Goal: Transaction & Acquisition: Book appointment/travel/reservation

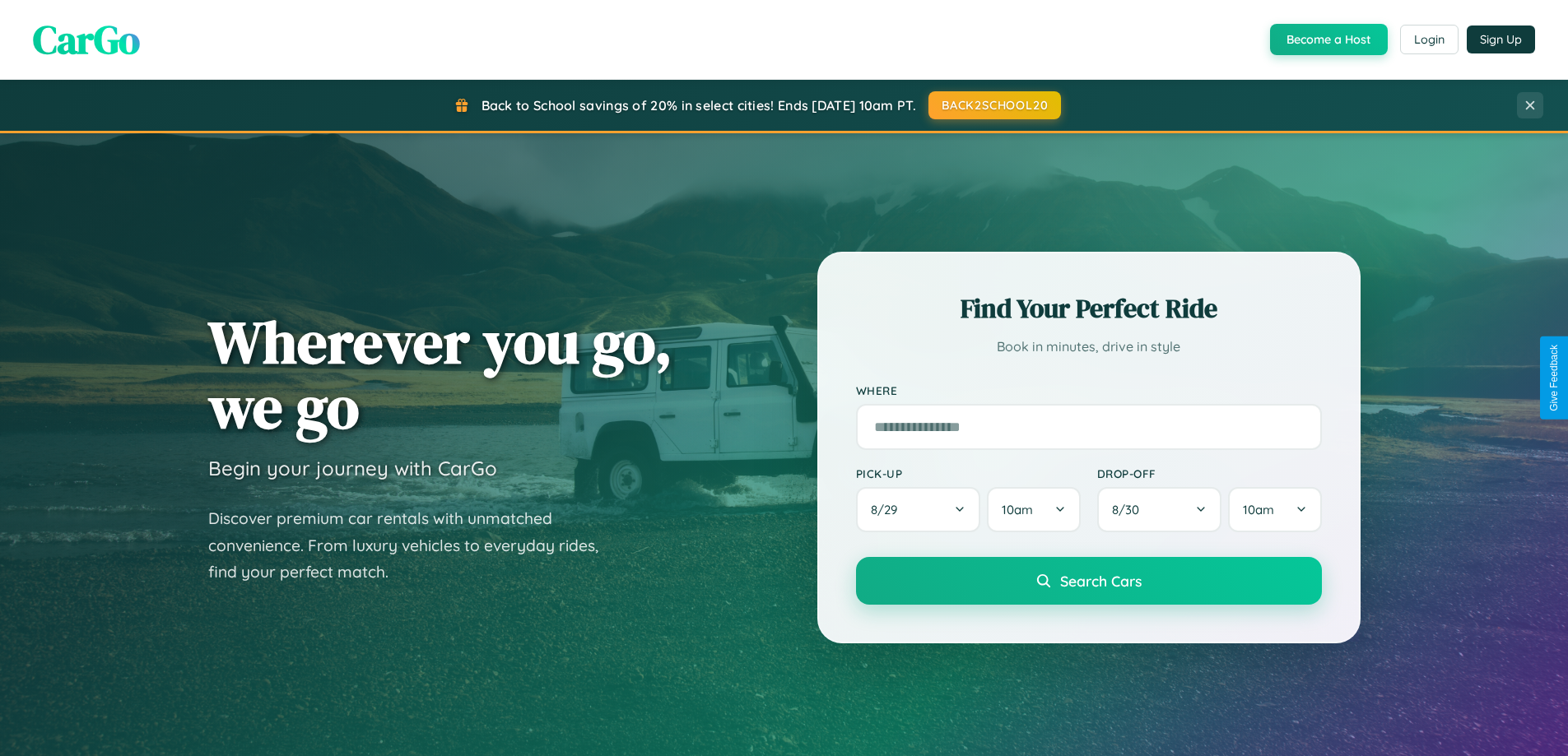
scroll to position [1132, 0]
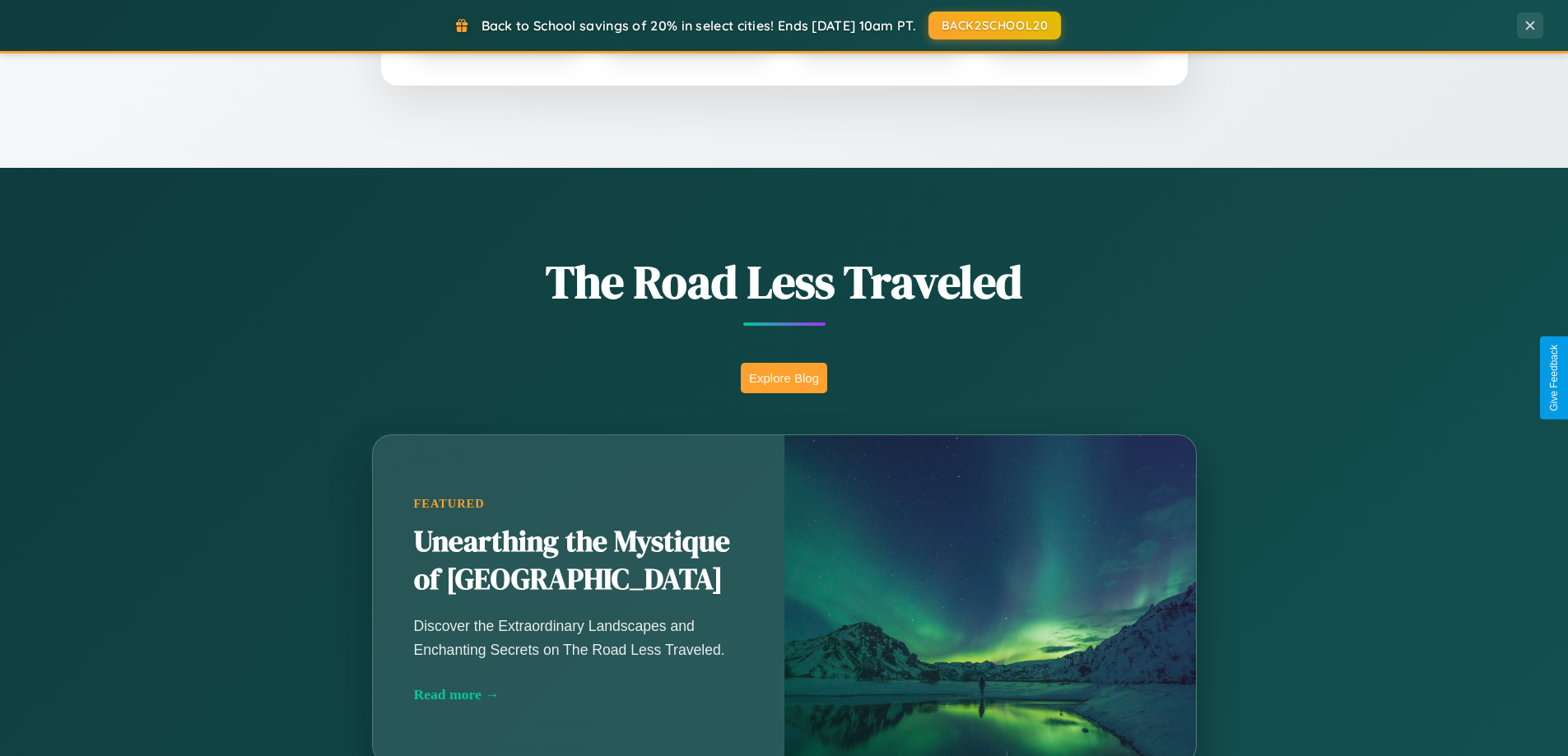
click at [784, 378] on button "Explore Blog" at bounding box center [784, 378] width 86 height 31
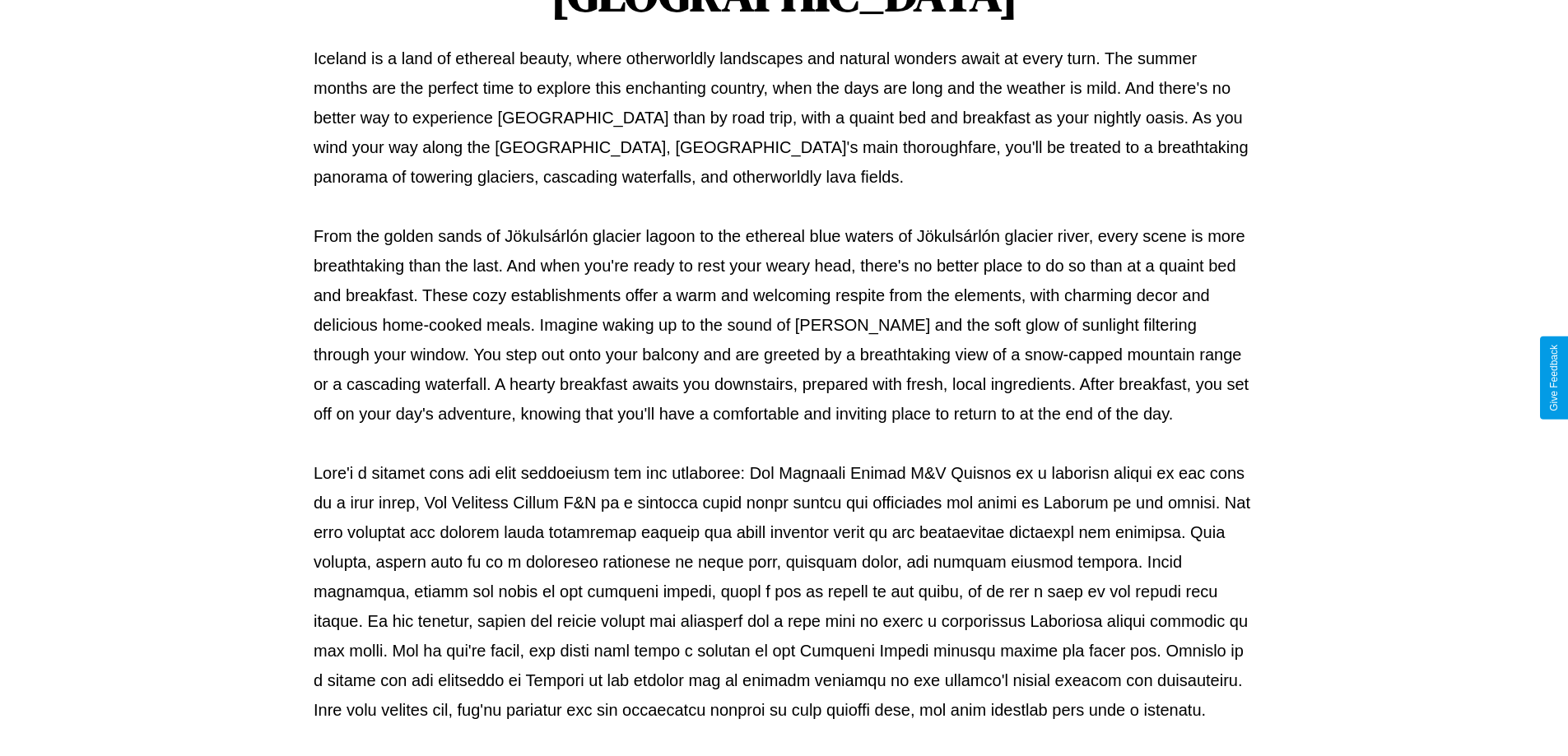
scroll to position [532, 0]
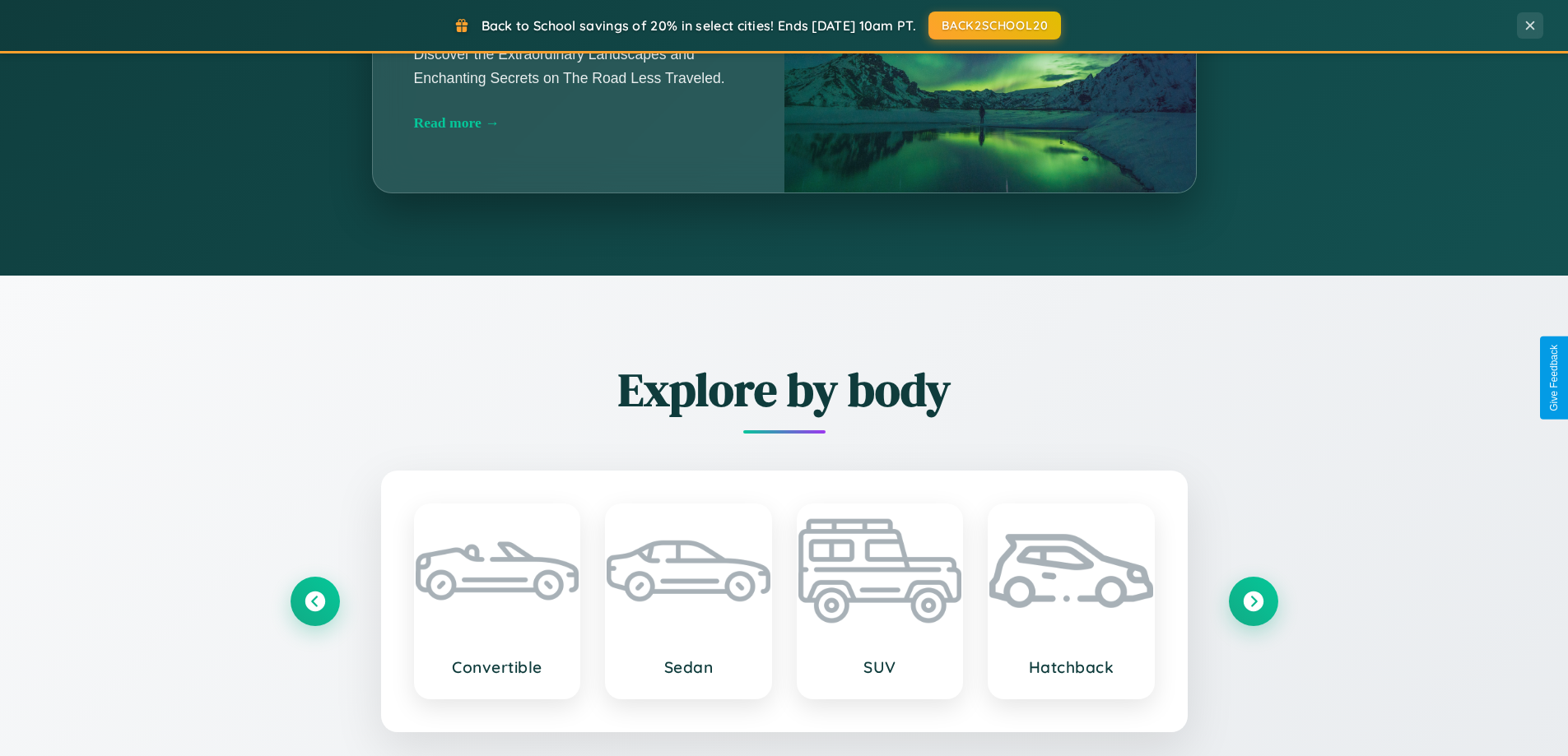
scroll to position [2643, 0]
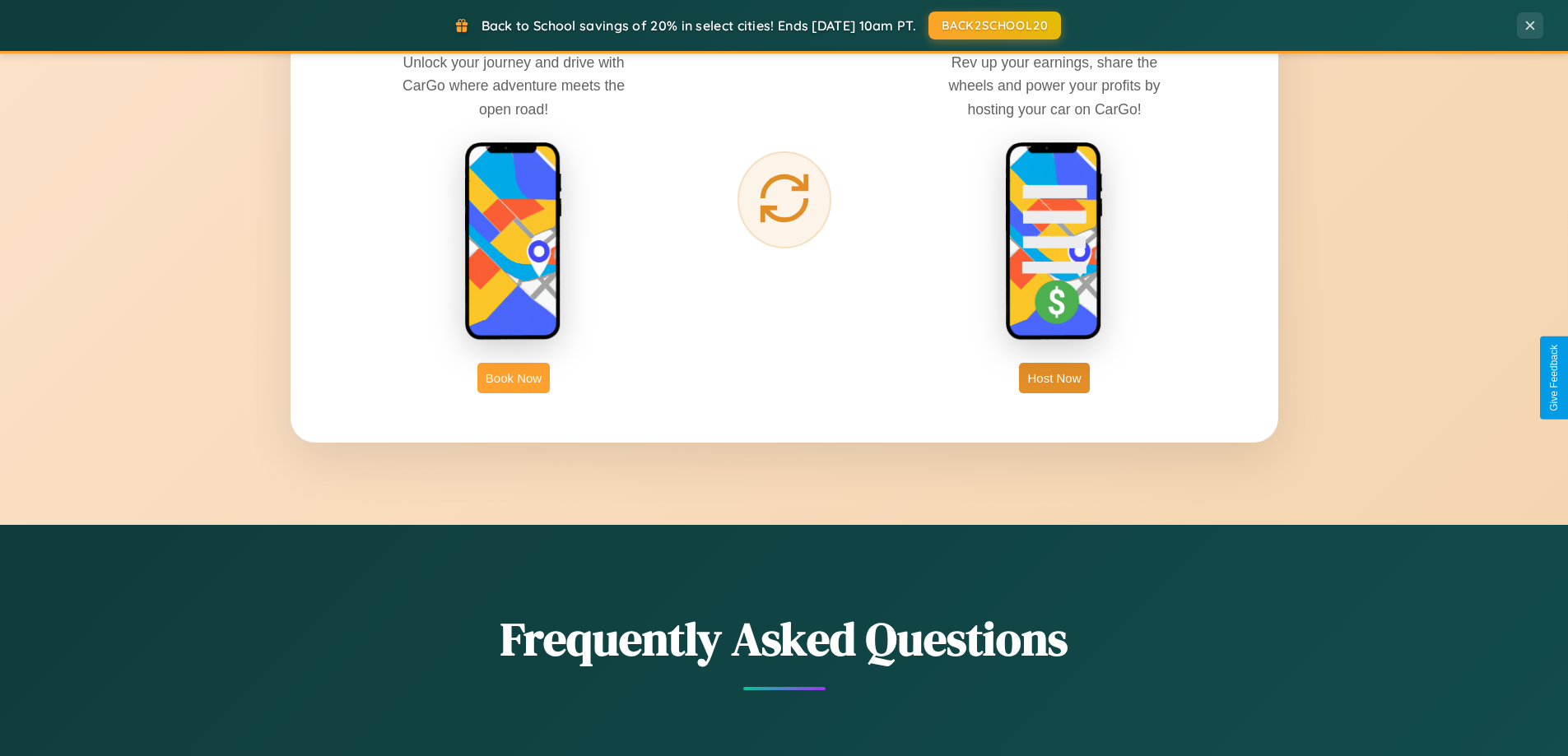
click at [513, 378] on button "Book Now" at bounding box center [513, 378] width 73 height 31
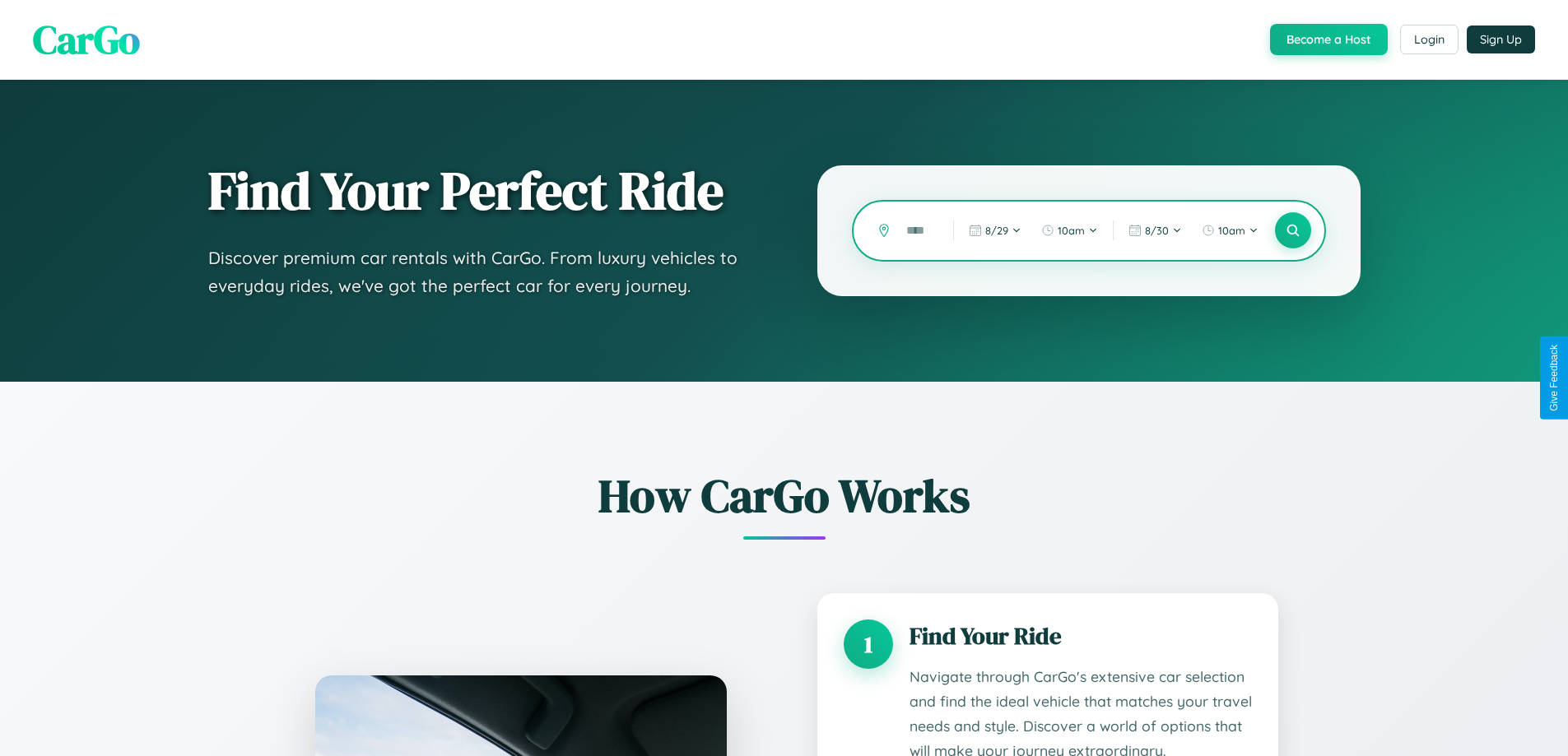
click at [918, 230] on input "text" at bounding box center [917, 231] width 38 height 29
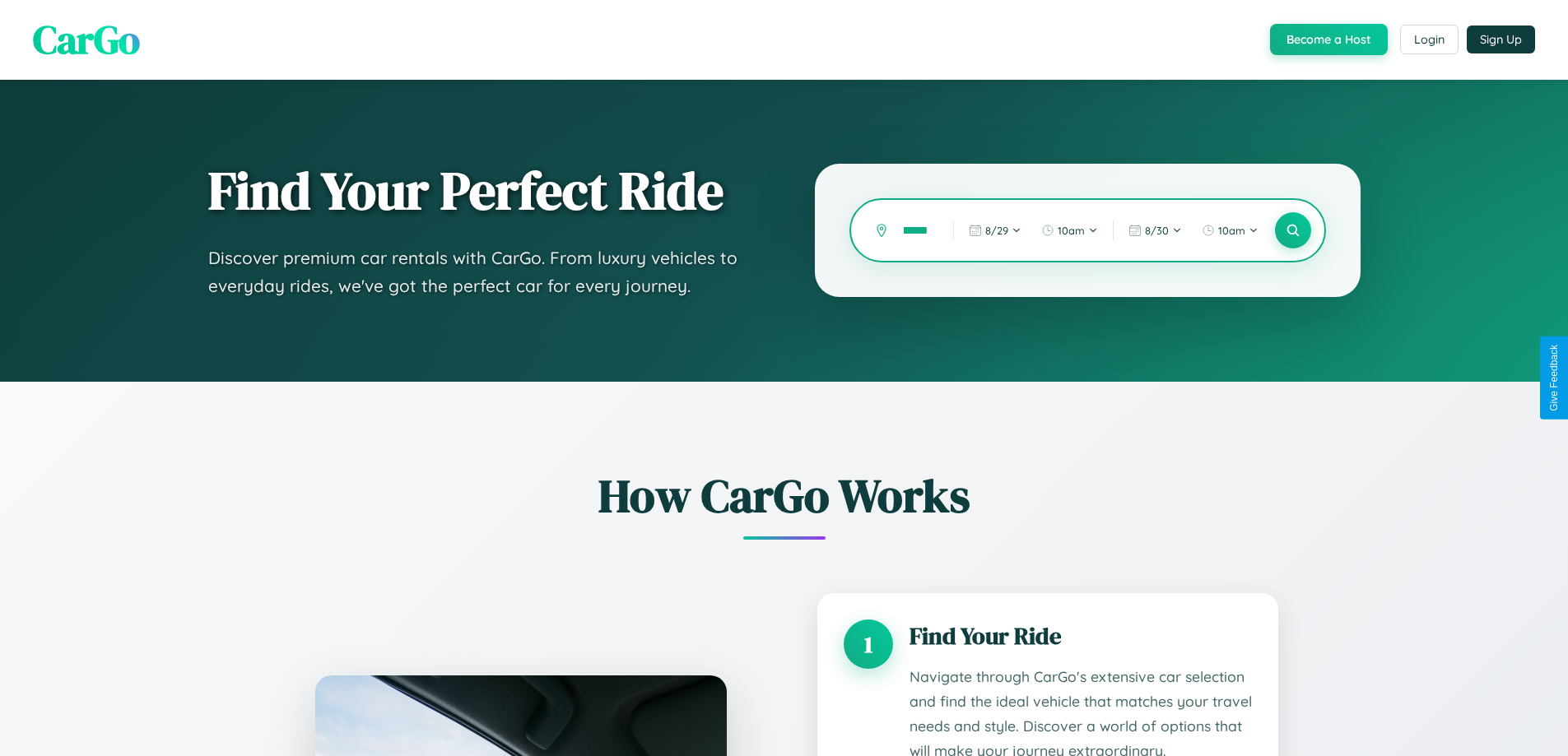
scroll to position [0, 16]
type input "*******"
click at [1292, 230] on icon at bounding box center [1293, 231] width 15 height 15
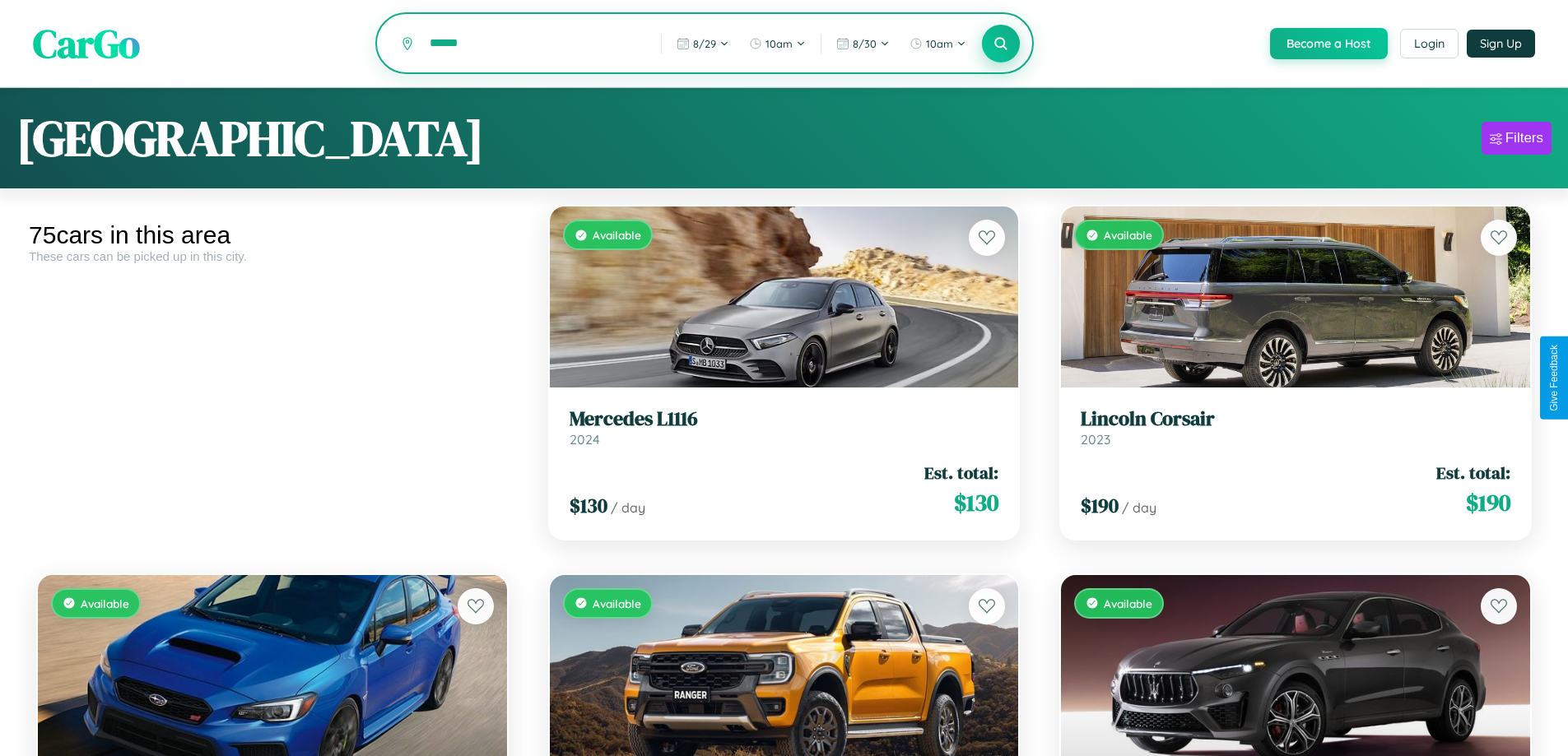
type input "******"
click at [1000, 44] on icon at bounding box center [1001, 43] width 15 height 15
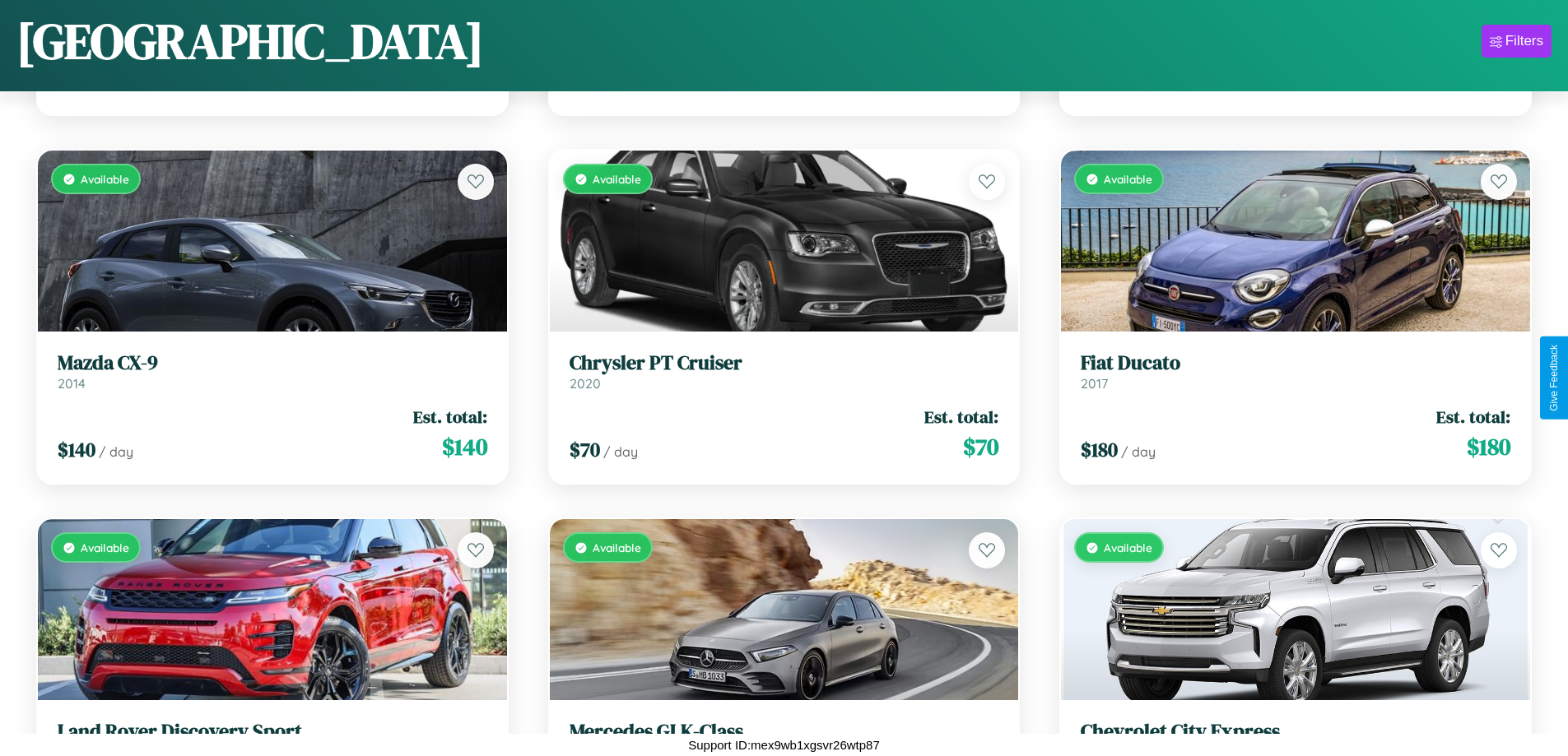
scroll to position [2810, 0]
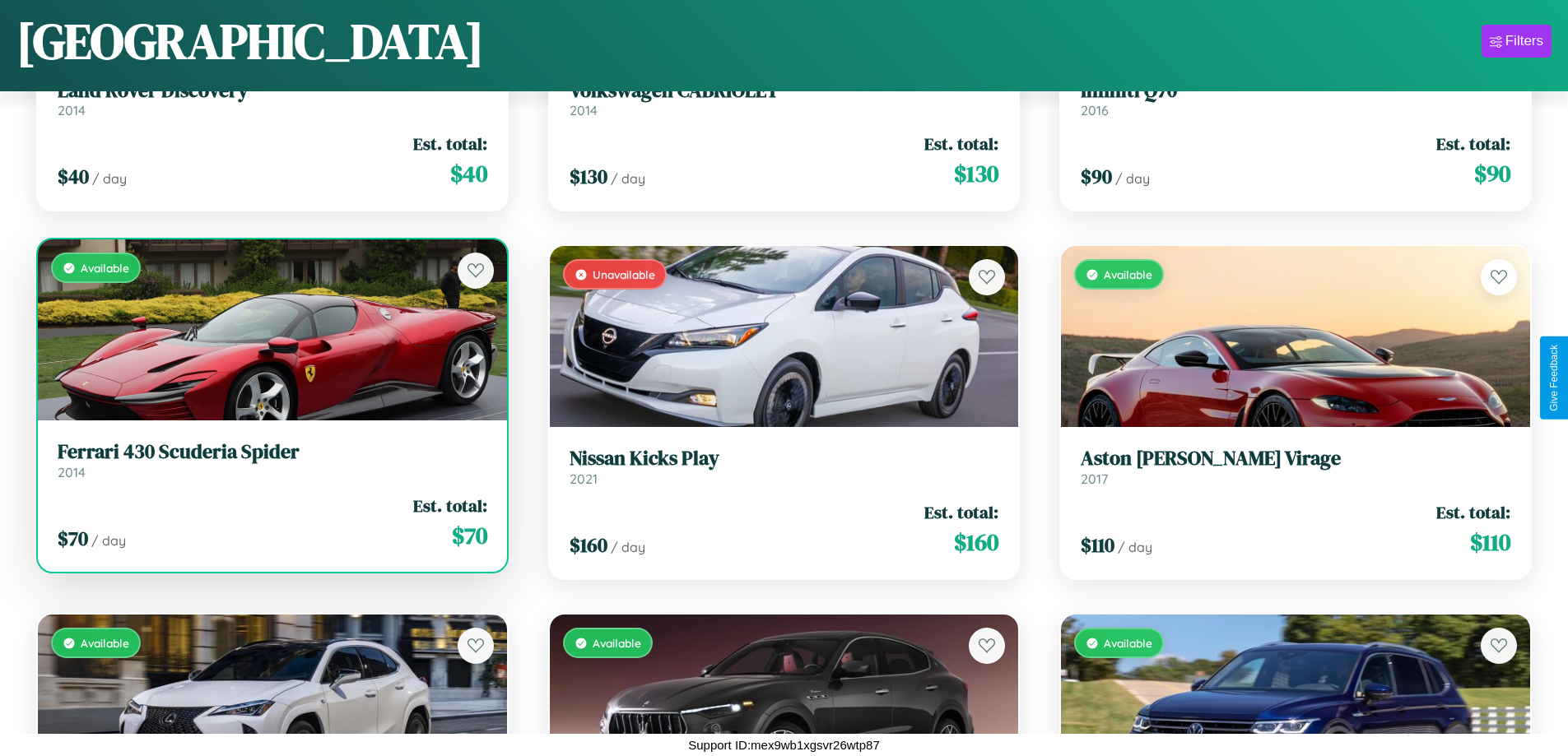
click at [270, 460] on h3 "Ferrari 430 Scuderia Spider" at bounding box center [272, 452] width 429 height 24
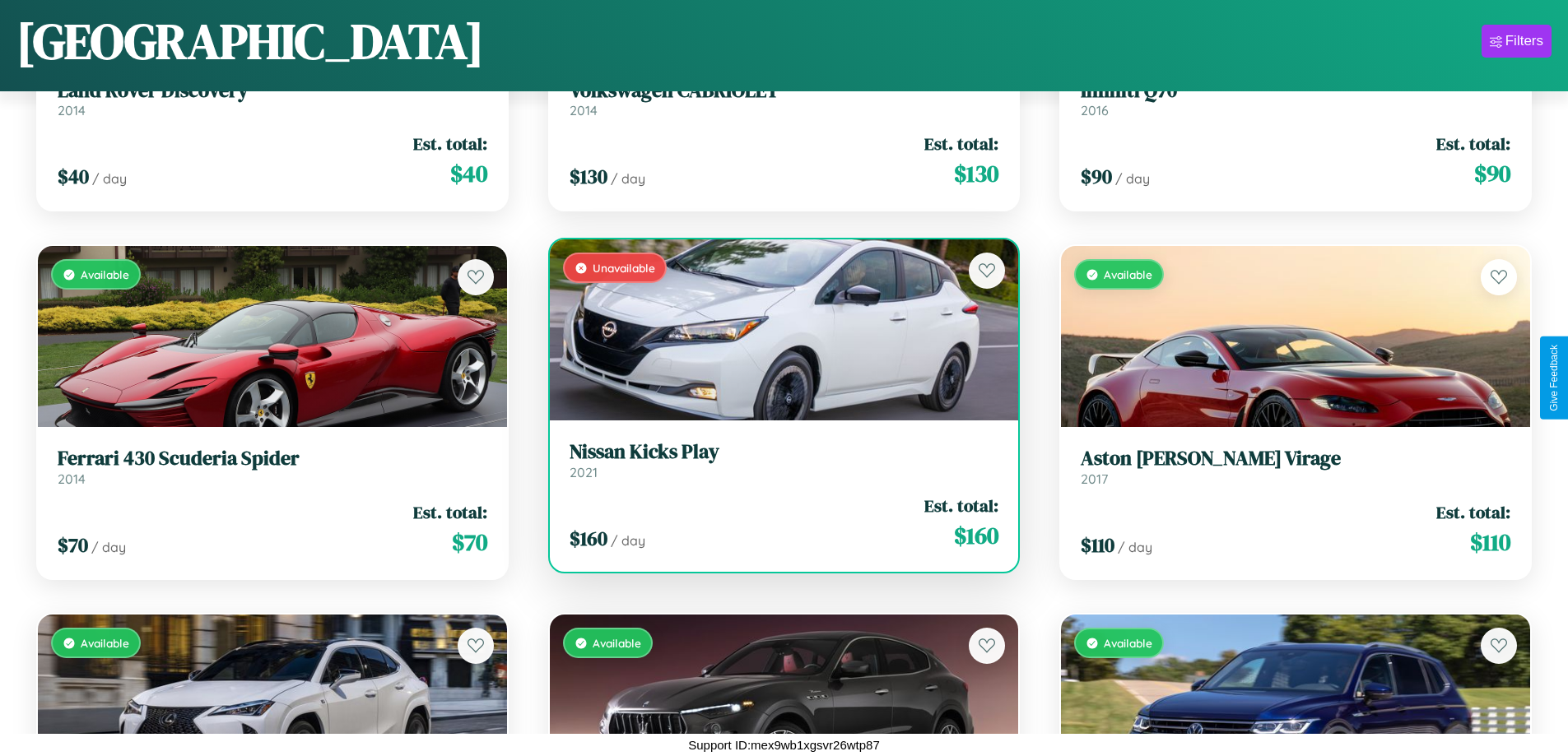
scroll to position [4653, 0]
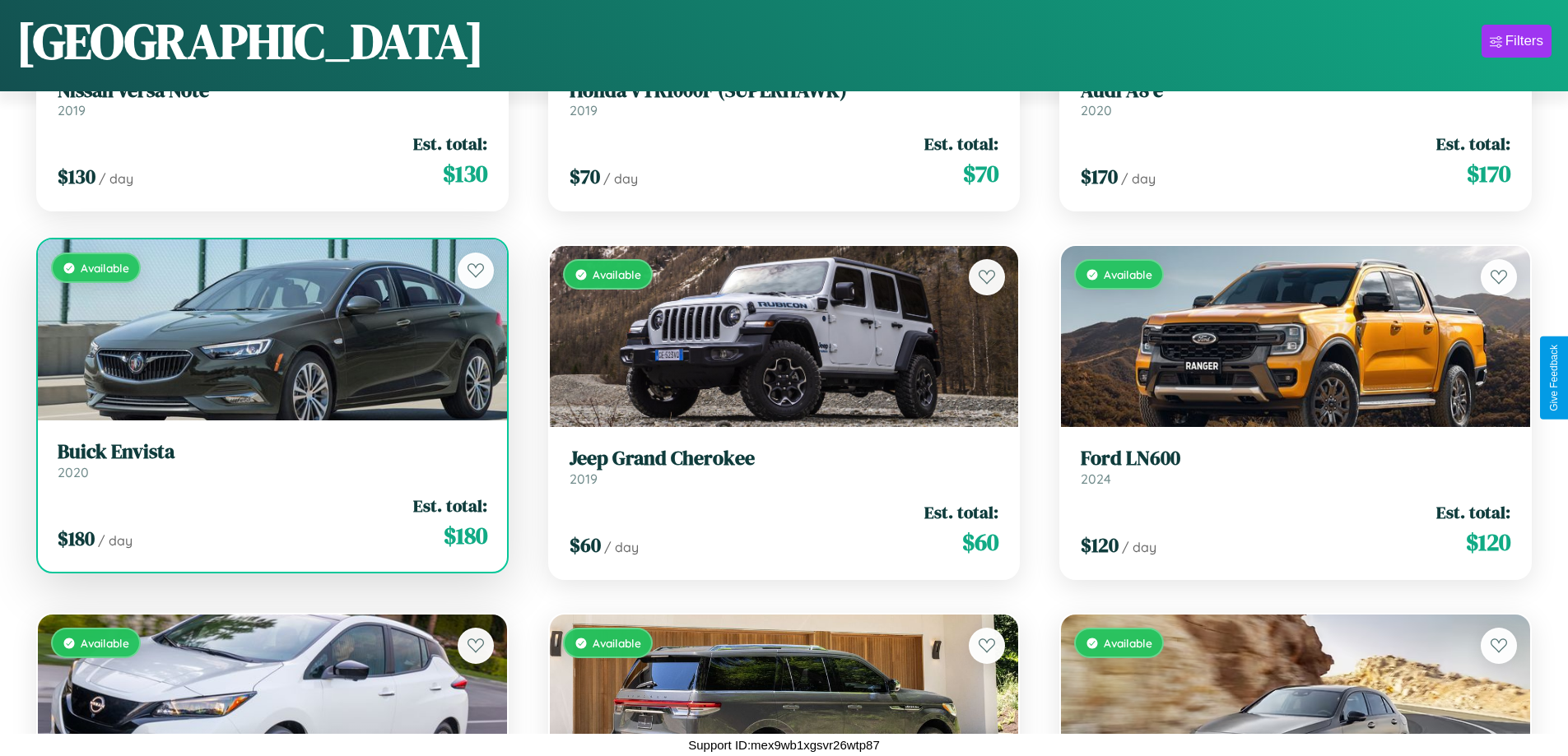
click at [270, 461] on h3 "Buick Envista" at bounding box center [272, 452] width 429 height 24
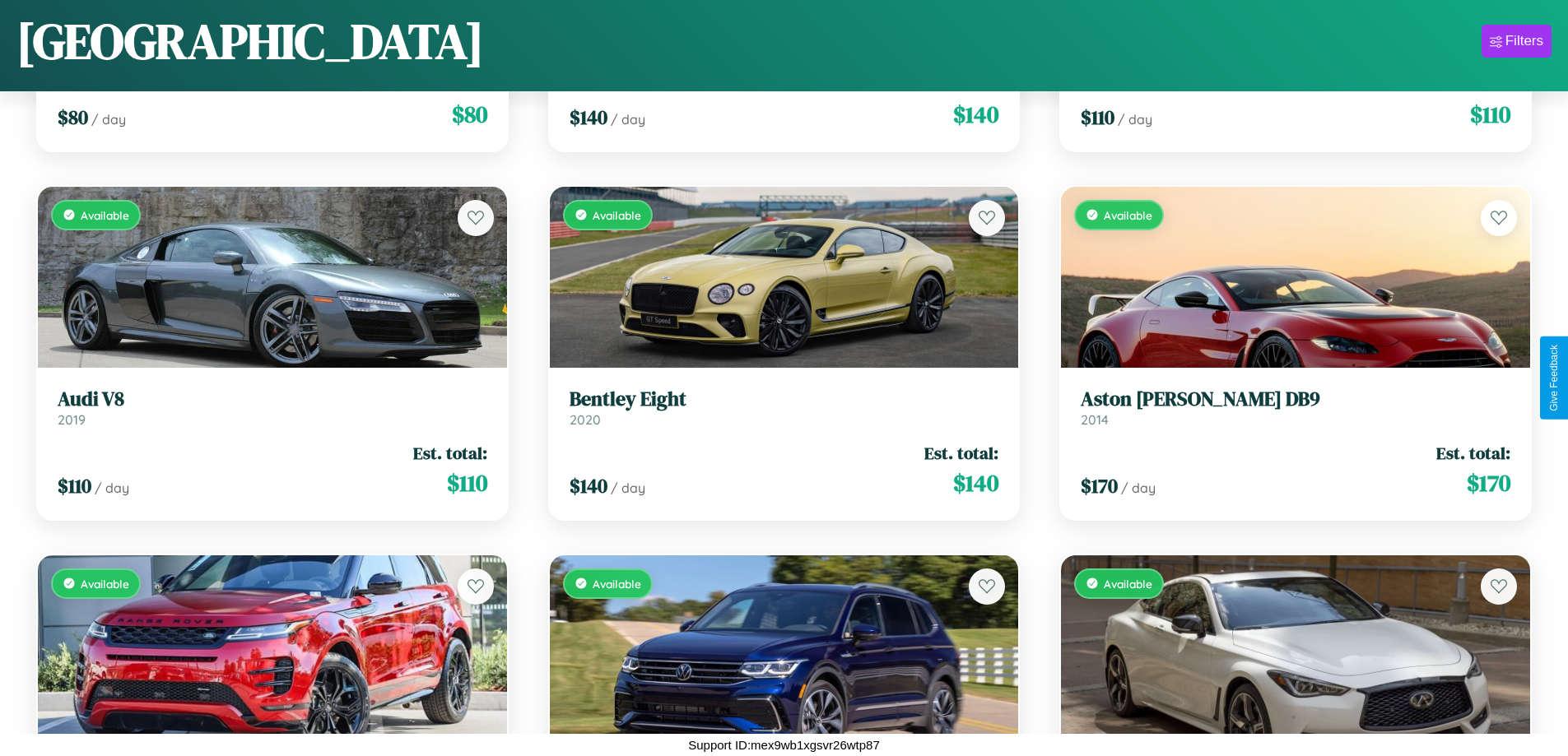
scroll to position [599, 0]
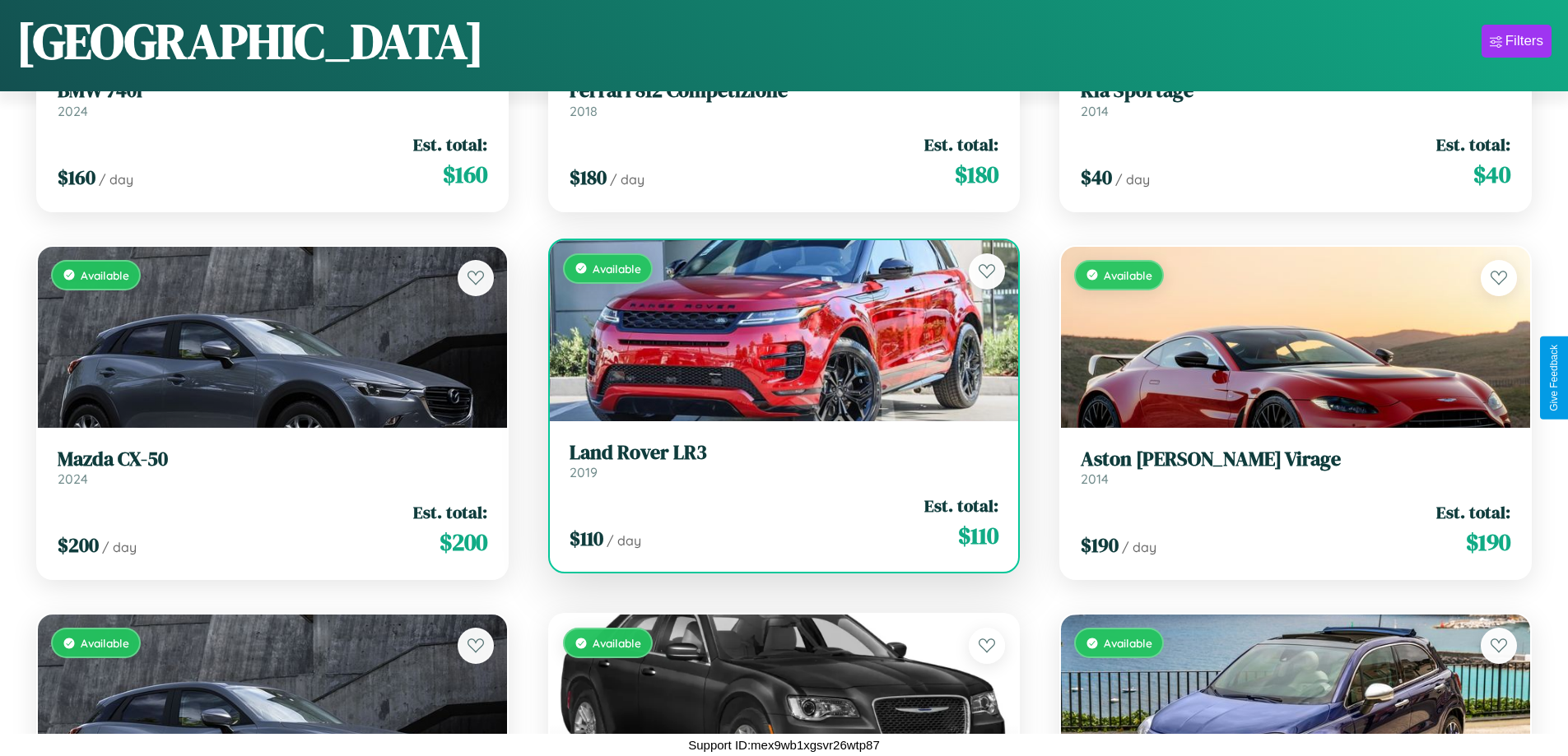
click at [777, 460] on h3 "Land Rover LR3" at bounding box center [784, 453] width 429 height 24
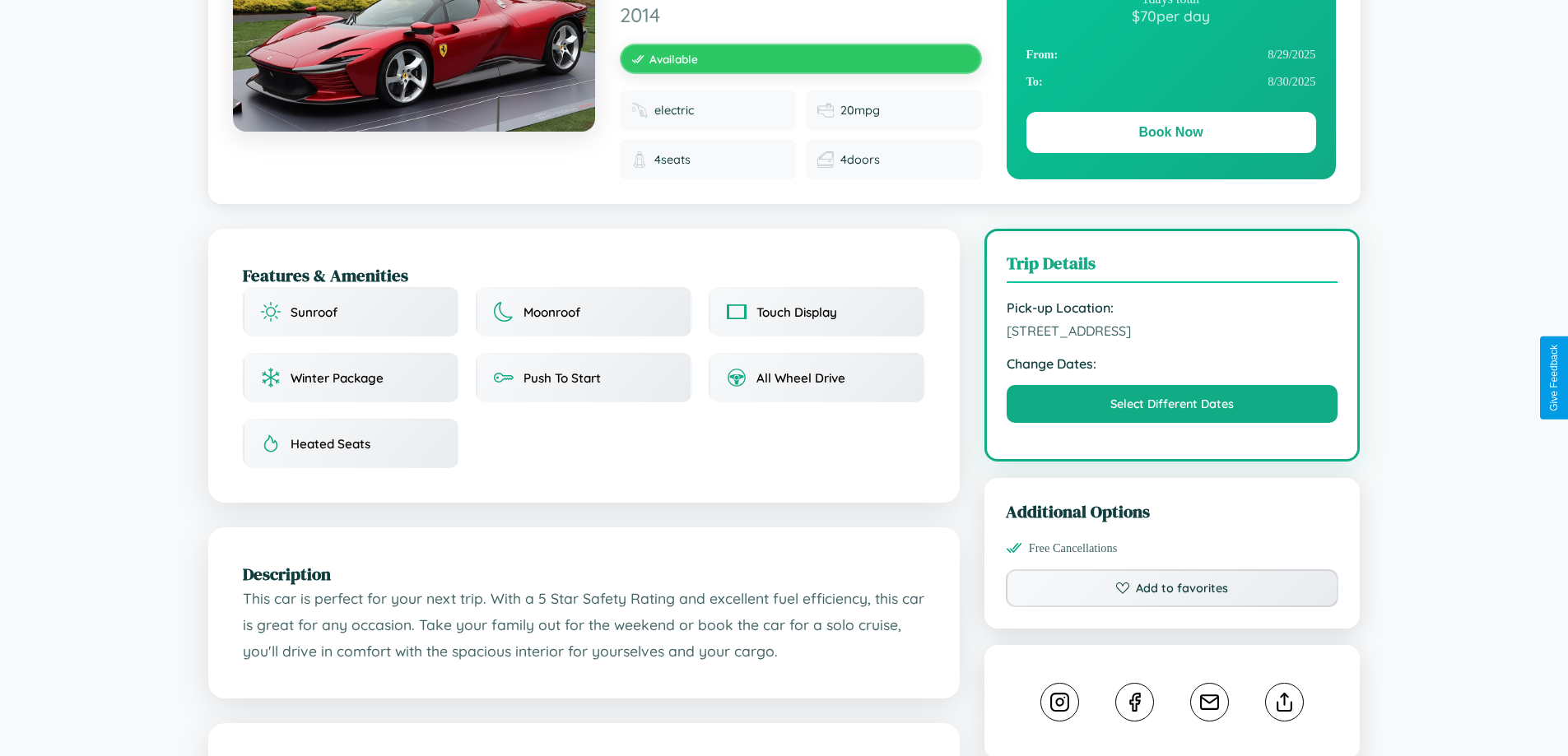
scroll to position [191, 0]
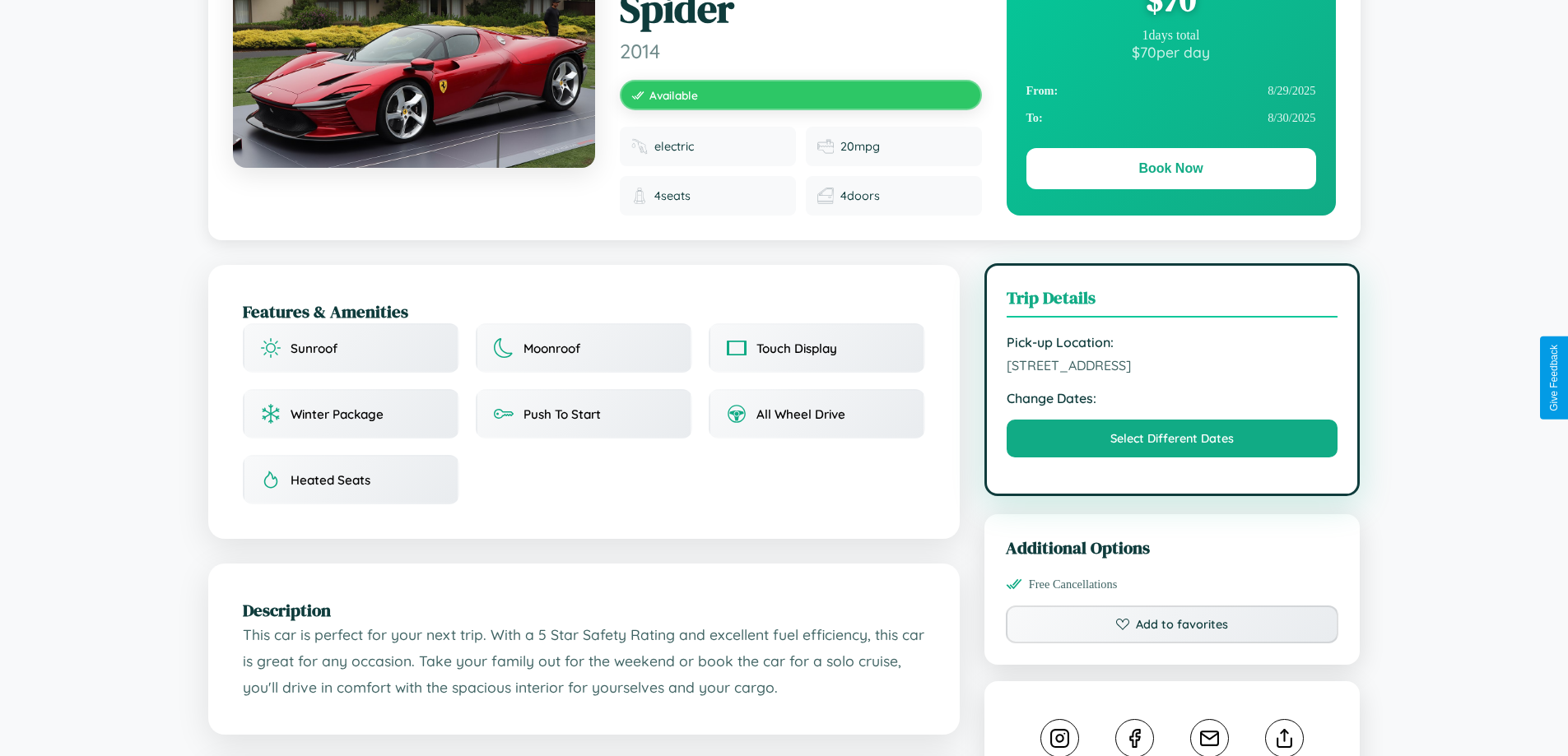
click at [1172, 374] on span "[STREET_ADDRESS]" at bounding box center [1173, 365] width 332 height 16
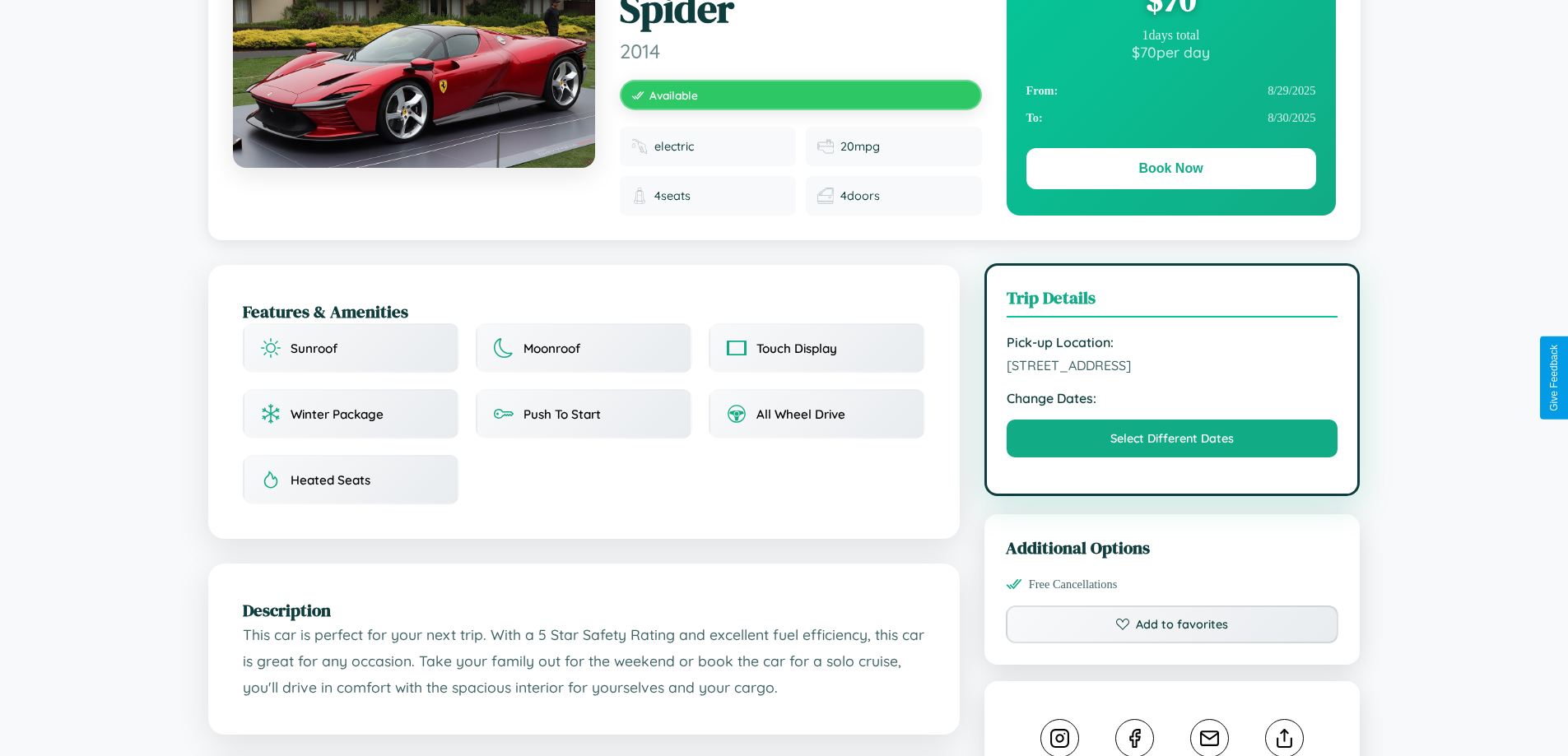
click at [1172, 374] on span "[STREET_ADDRESS]" at bounding box center [1173, 365] width 332 height 16
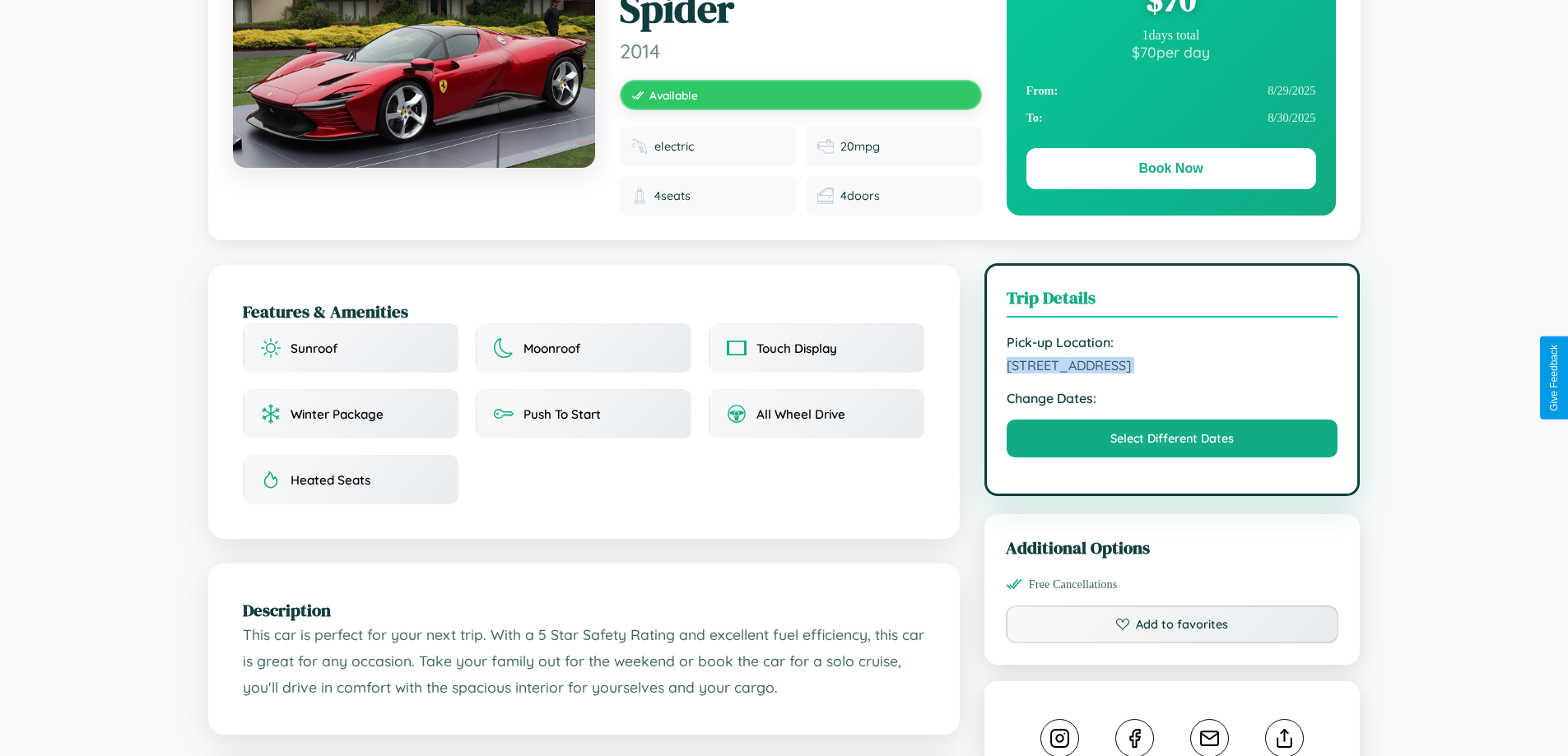
click at [1172, 374] on span "[STREET_ADDRESS]" at bounding box center [1173, 365] width 332 height 16
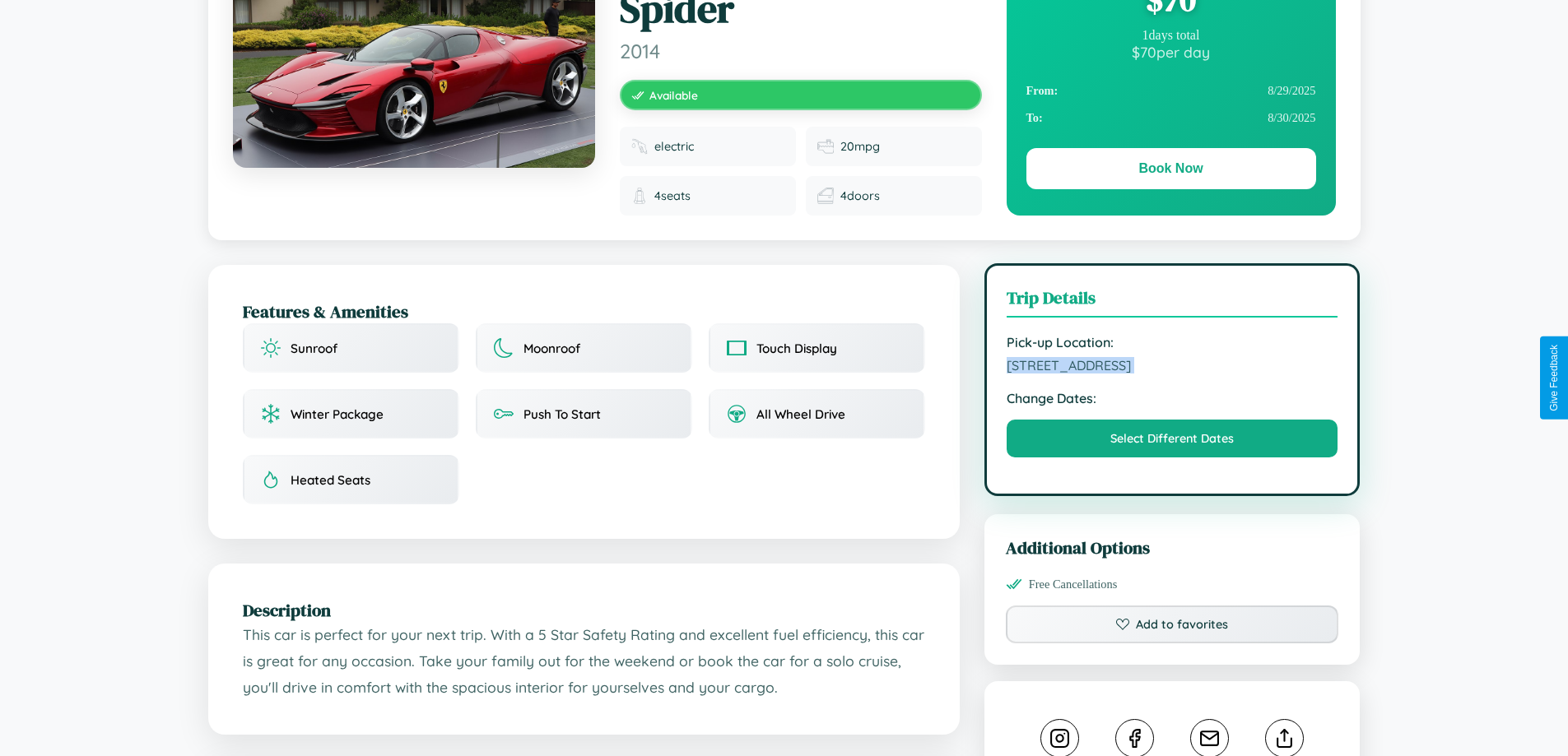
click at [1172, 374] on span "[STREET_ADDRESS]" at bounding box center [1173, 365] width 332 height 16
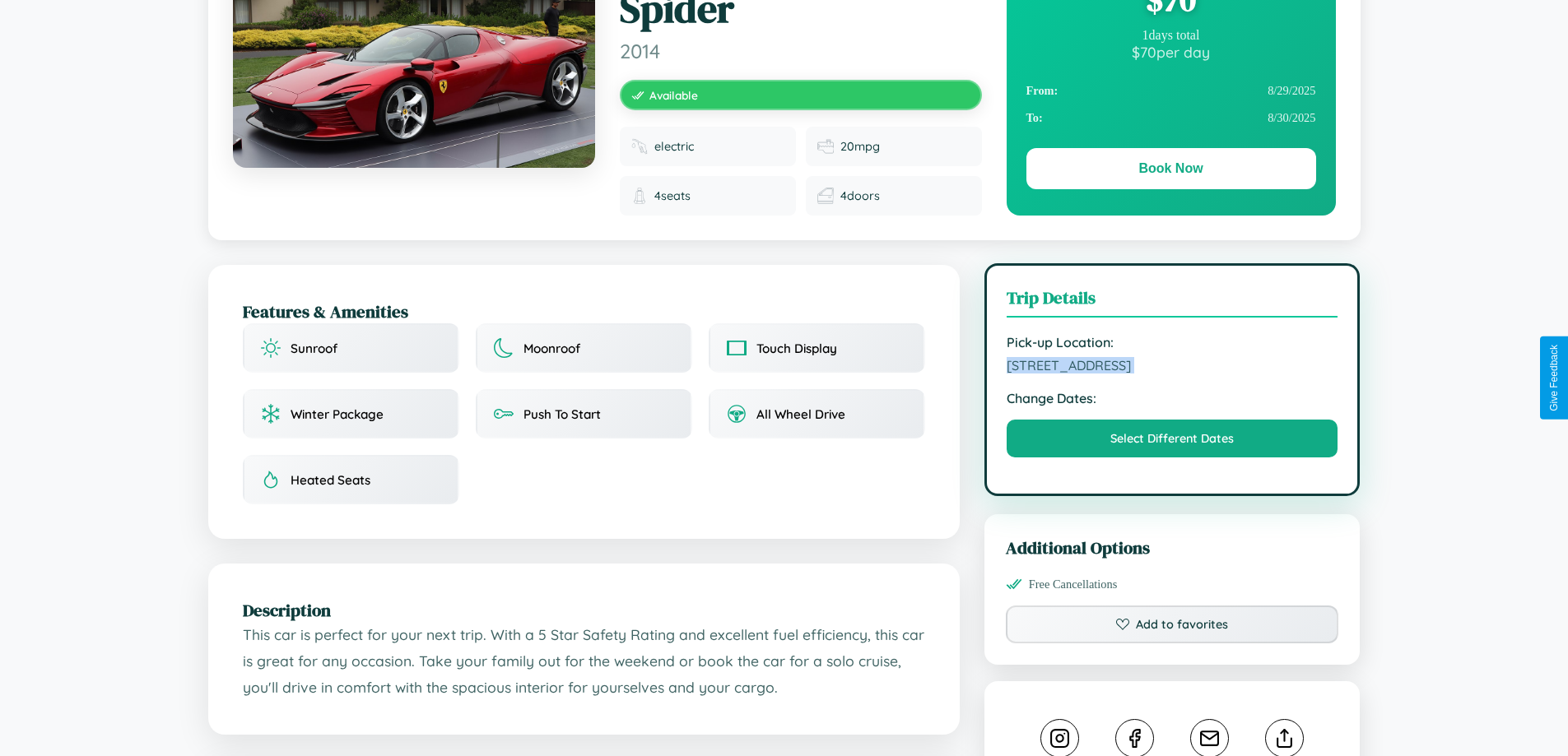
click at [1172, 374] on span "[STREET_ADDRESS]" at bounding box center [1173, 365] width 332 height 16
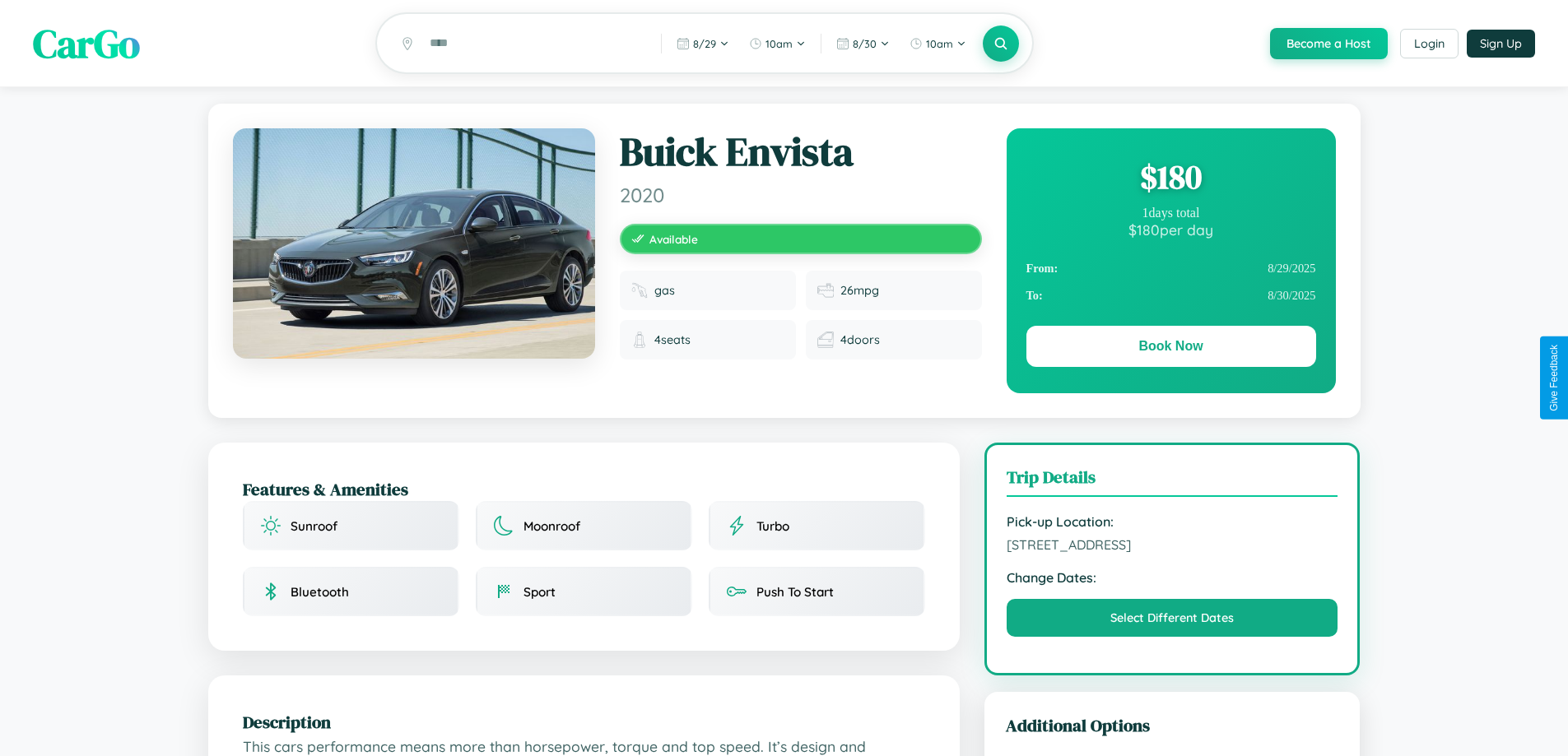
click at [1170, 180] on div "$ 180" at bounding box center [1171, 177] width 290 height 44
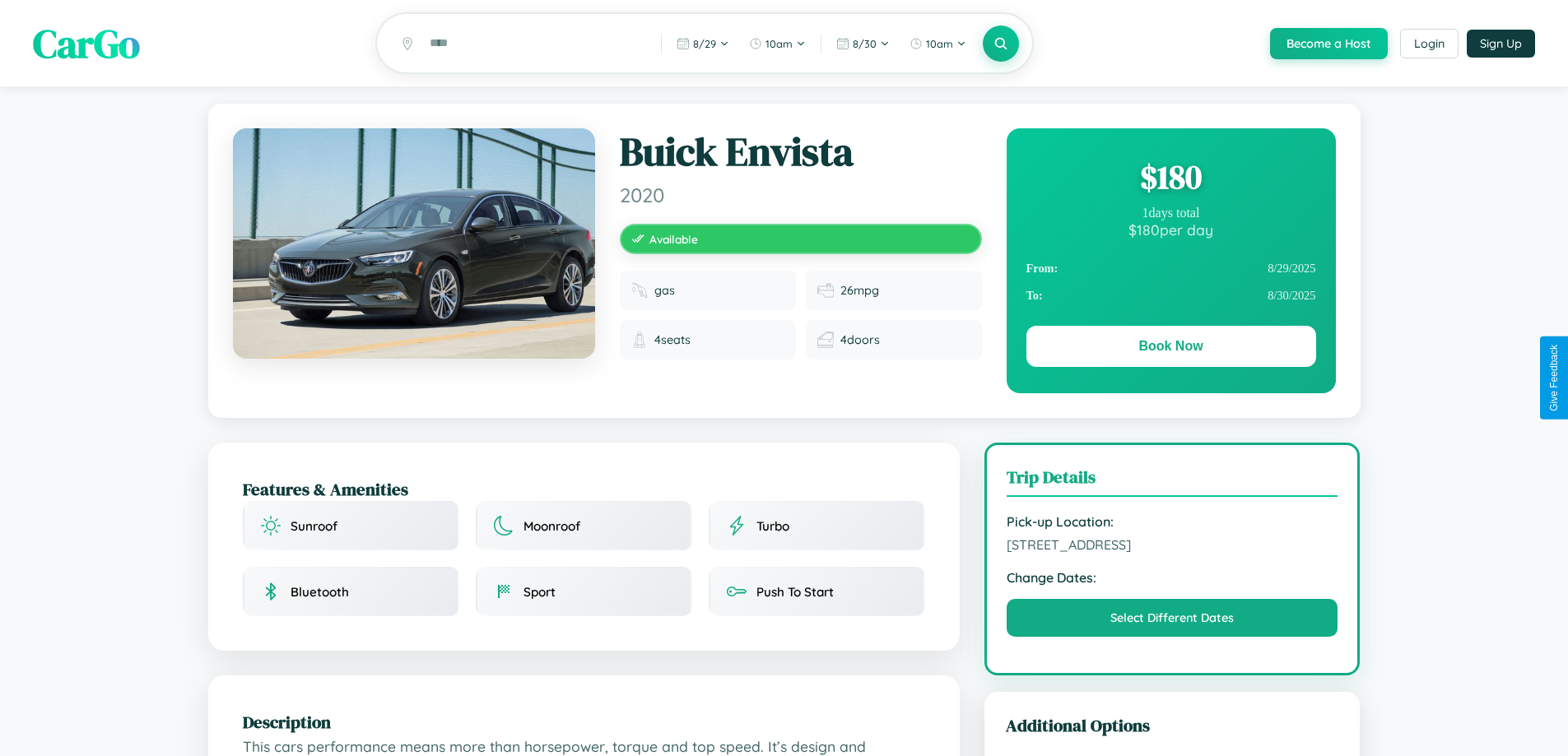
click at [1170, 180] on div "$ 180" at bounding box center [1171, 177] width 290 height 44
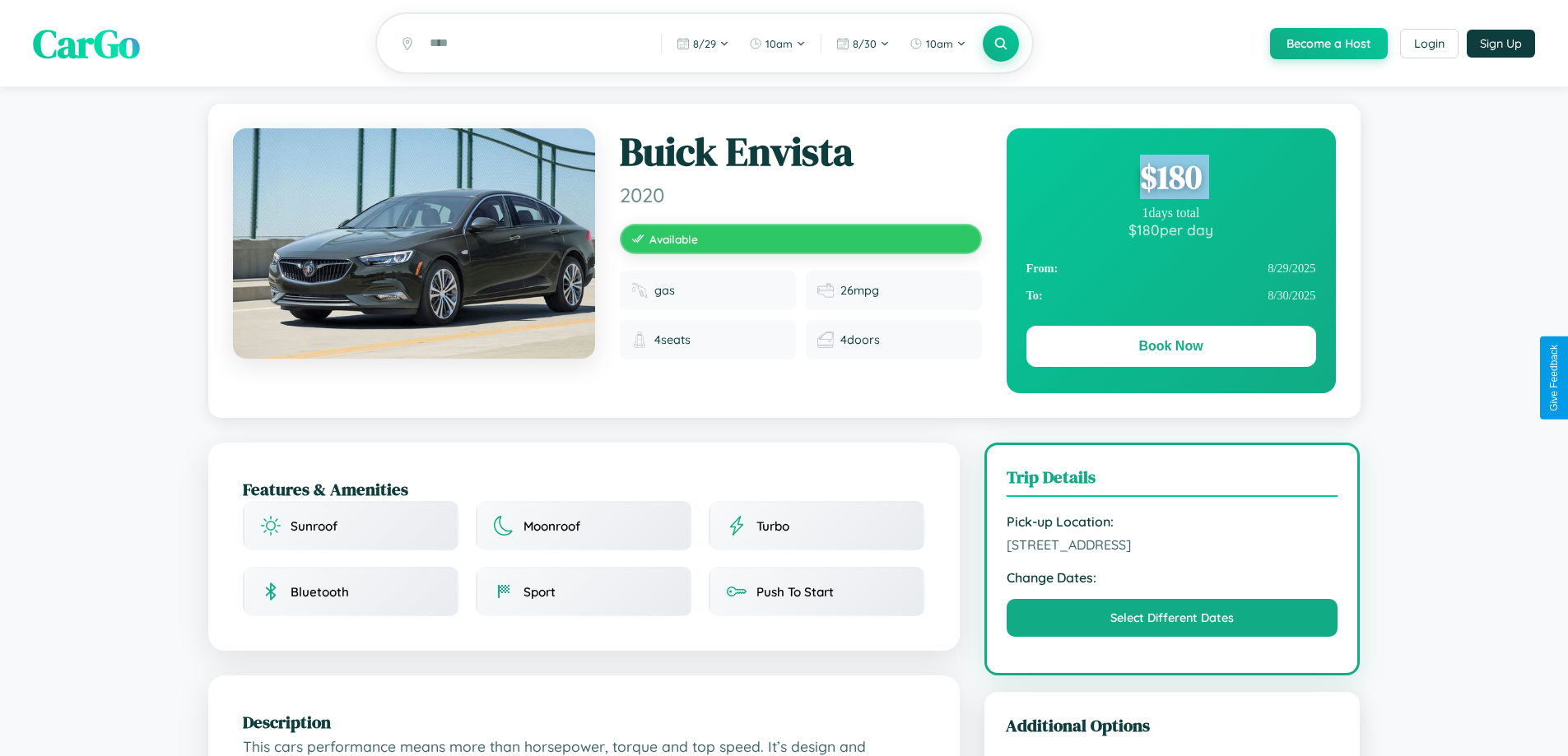
click at [1170, 180] on div "$ 180" at bounding box center [1171, 177] width 290 height 44
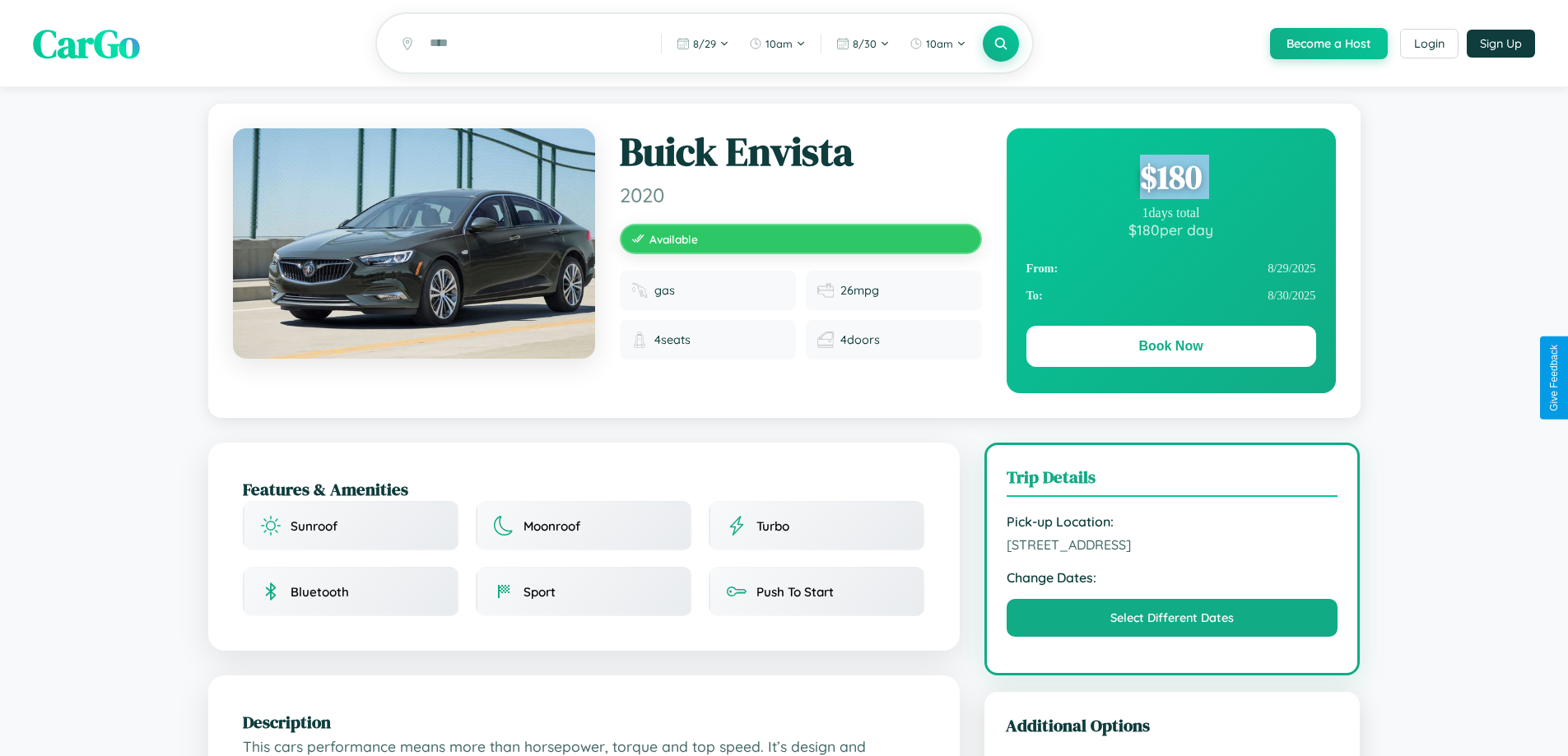
click at [1170, 180] on div "$ 180" at bounding box center [1171, 177] width 290 height 44
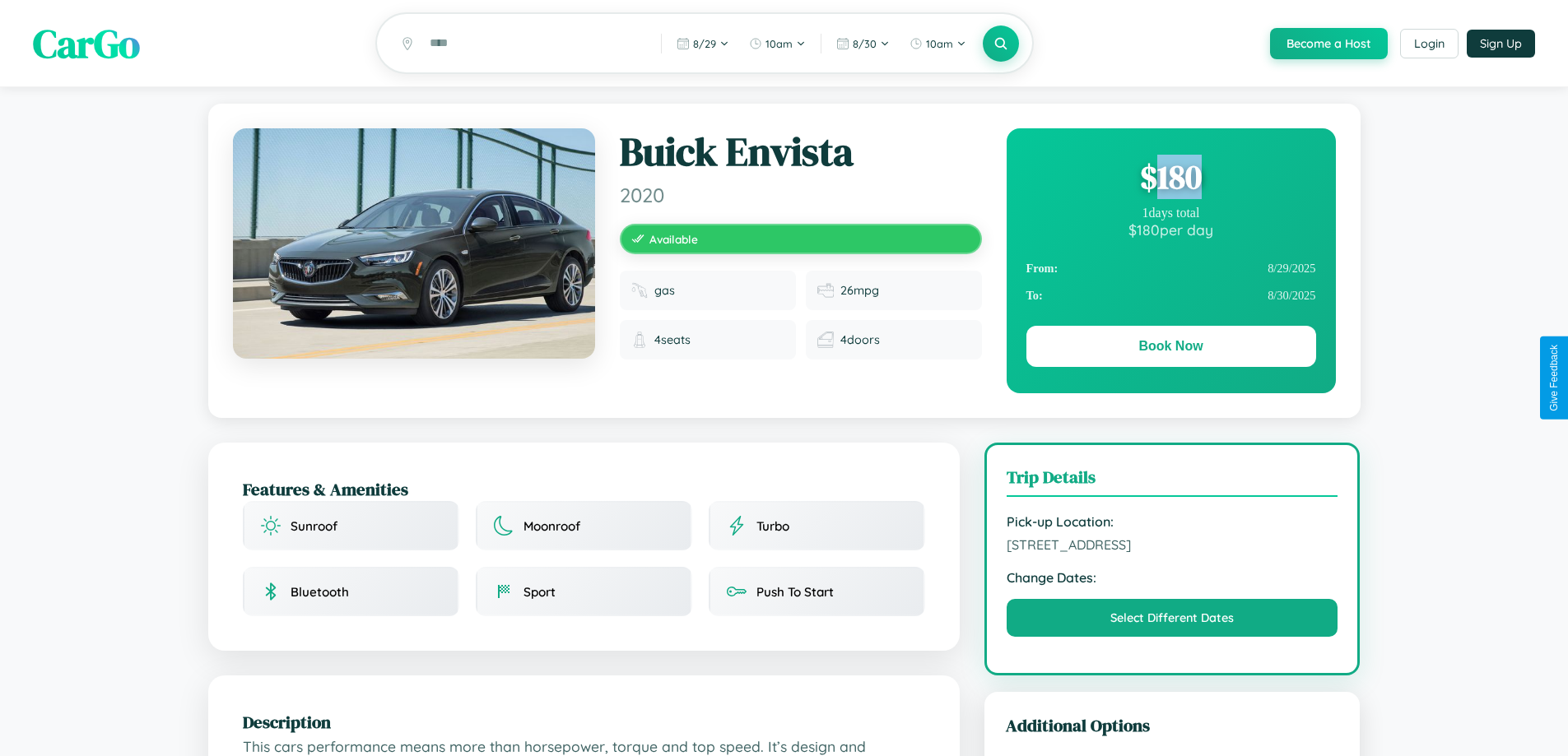
click at [1170, 180] on div "$ 180" at bounding box center [1171, 177] width 290 height 44
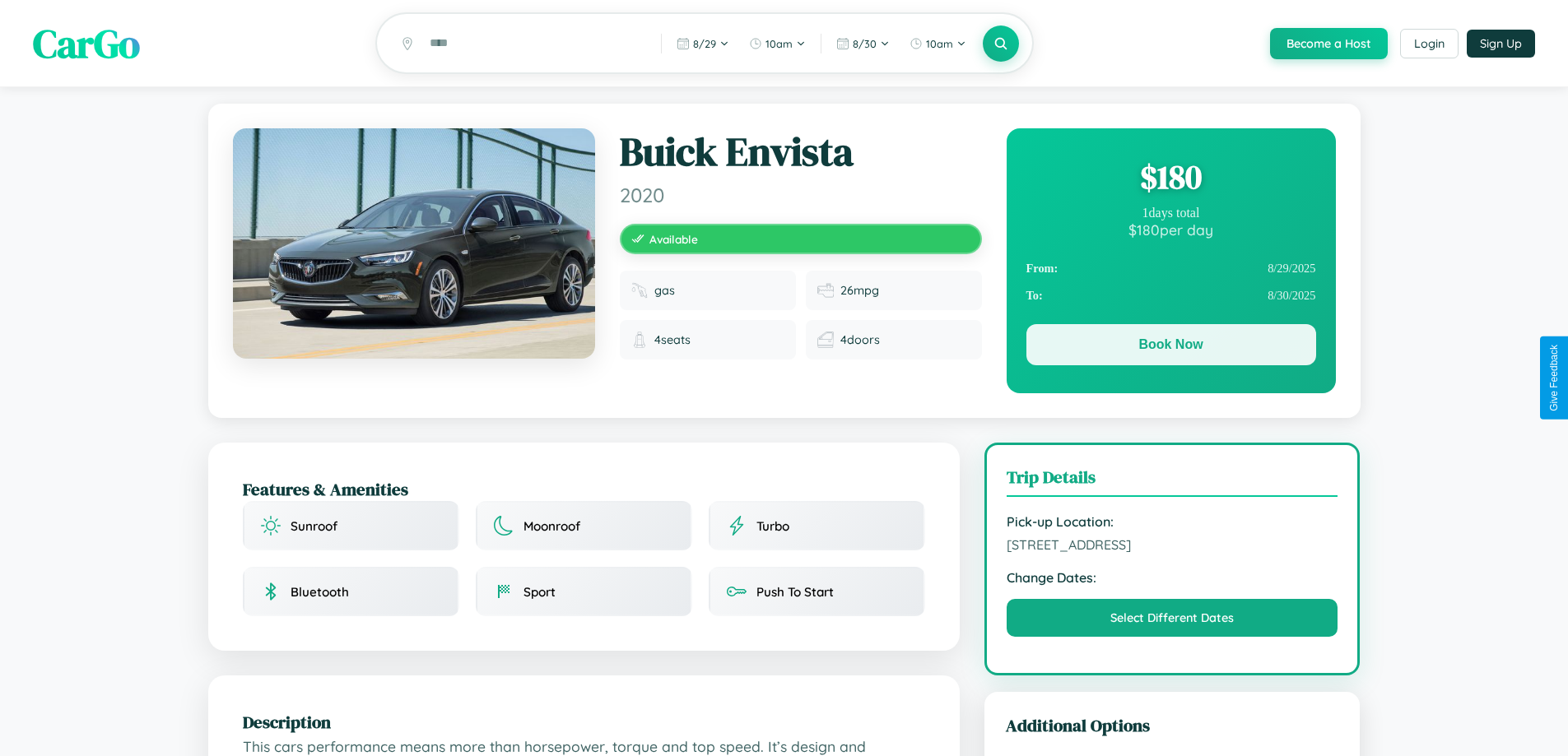
click at [1170, 348] on button "Book Now" at bounding box center [1171, 345] width 290 height 41
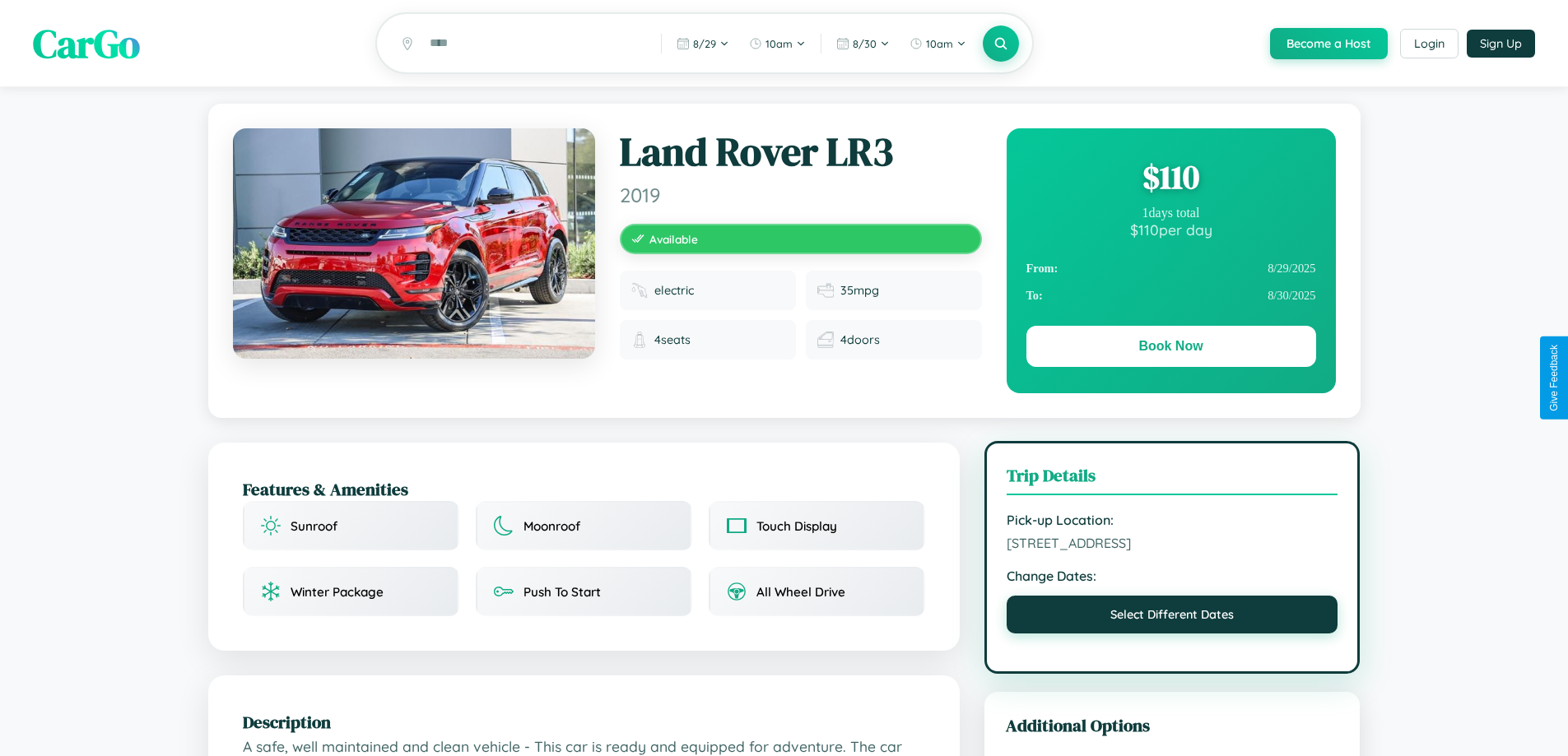
click at [1172, 634] on button "Select Different Dates" at bounding box center [1173, 615] width 332 height 38
select select "*"
select select "****"
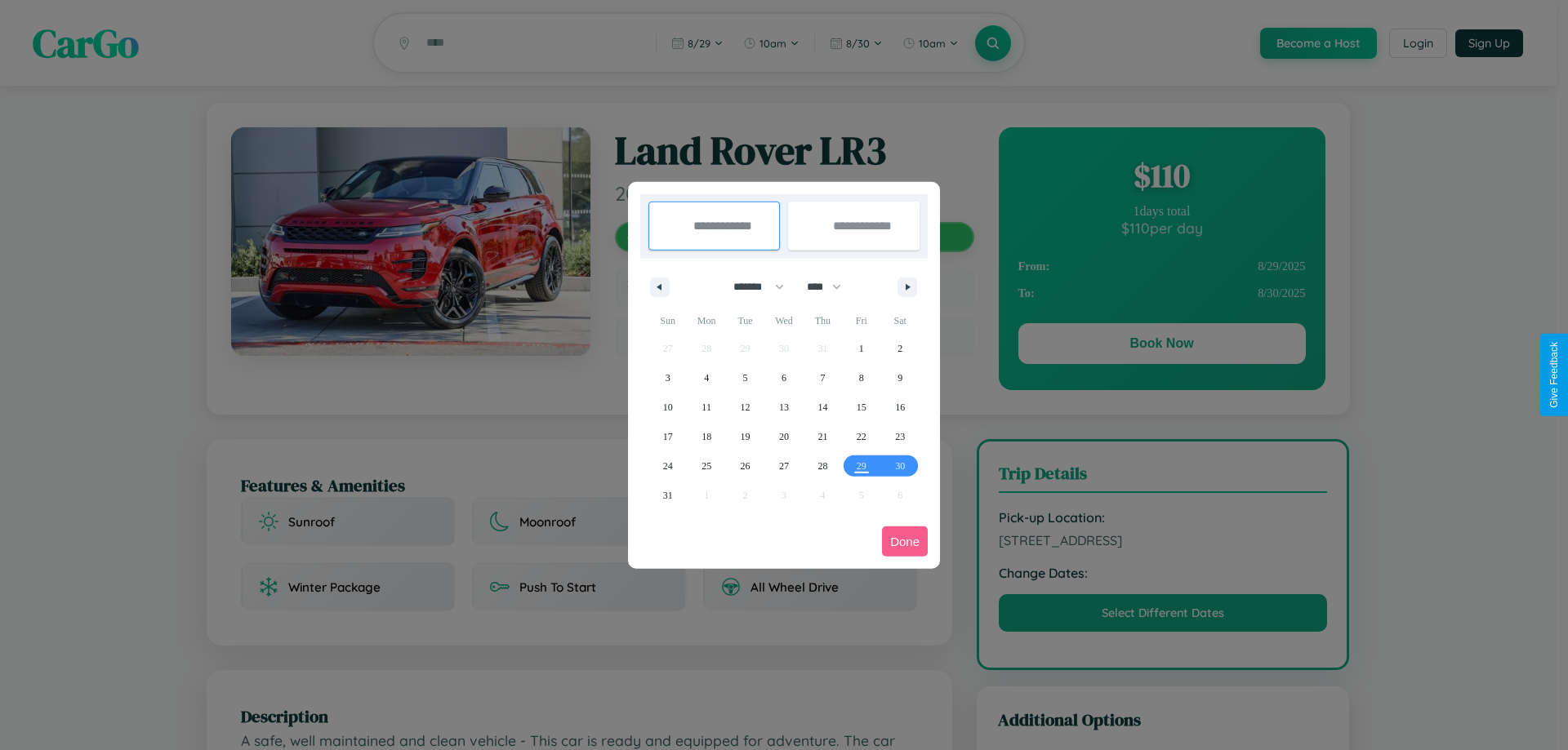
click at [751, 287] on select "******* ******** ***** ***** *** **** **** ****** ********* ******* ******** **…" at bounding box center [756, 287] width 70 height 27
select select "*"
drag, startPoint x: 831, startPoint y: 287, endPoint x: 784, endPoint y: 327, distance: 61.7
click at [831, 287] on select "**** **** **** **** **** **** **** **** **** **** **** **** **** **** **** ****…" at bounding box center [823, 287] width 49 height 27
select select "****"
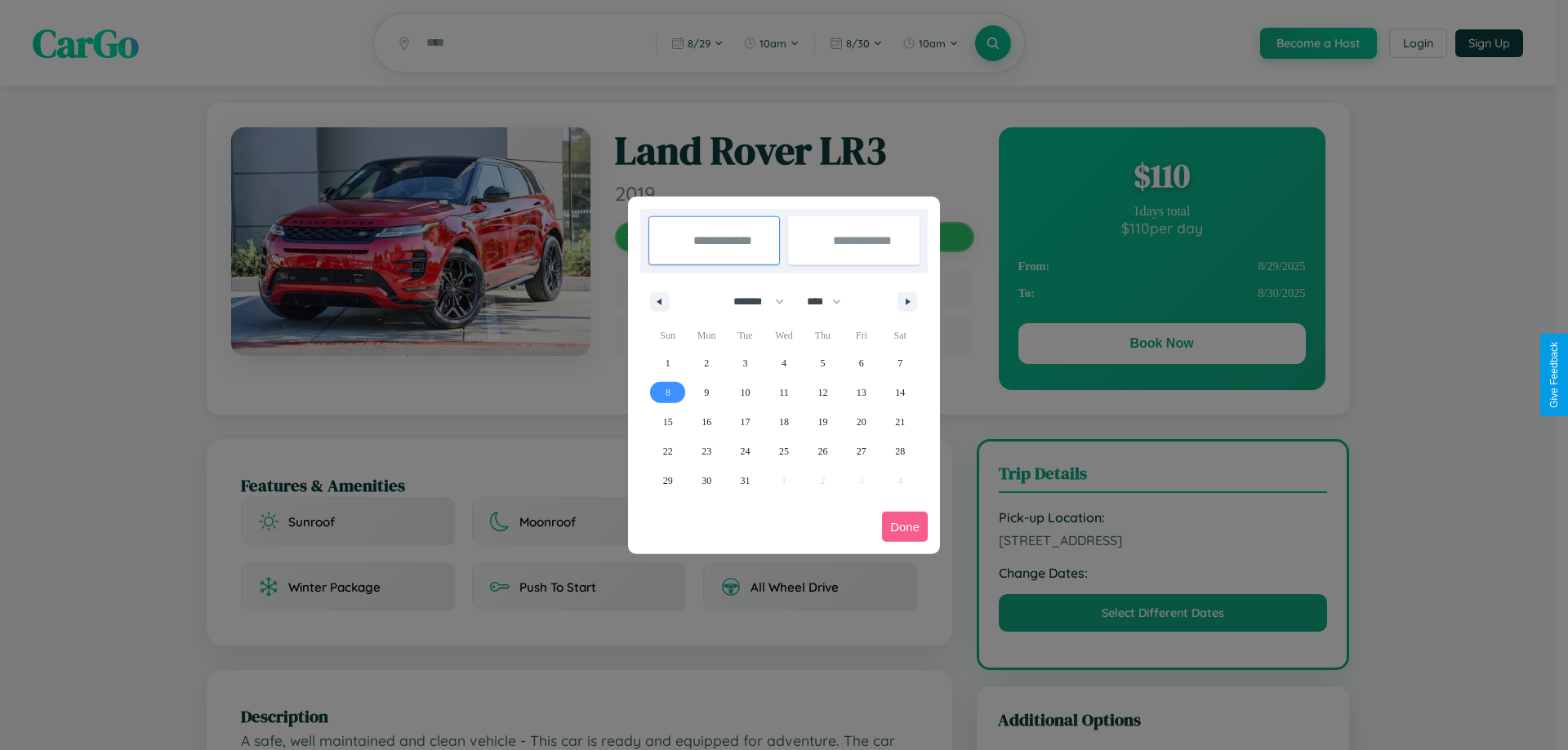
click at [667, 392] on span "8" at bounding box center [668, 392] width 5 height 30
type input "**********"
click at [784, 421] on span "18" at bounding box center [784, 422] width 10 height 30
type input "**********"
click at [905, 527] on button "Done" at bounding box center [905, 527] width 46 height 31
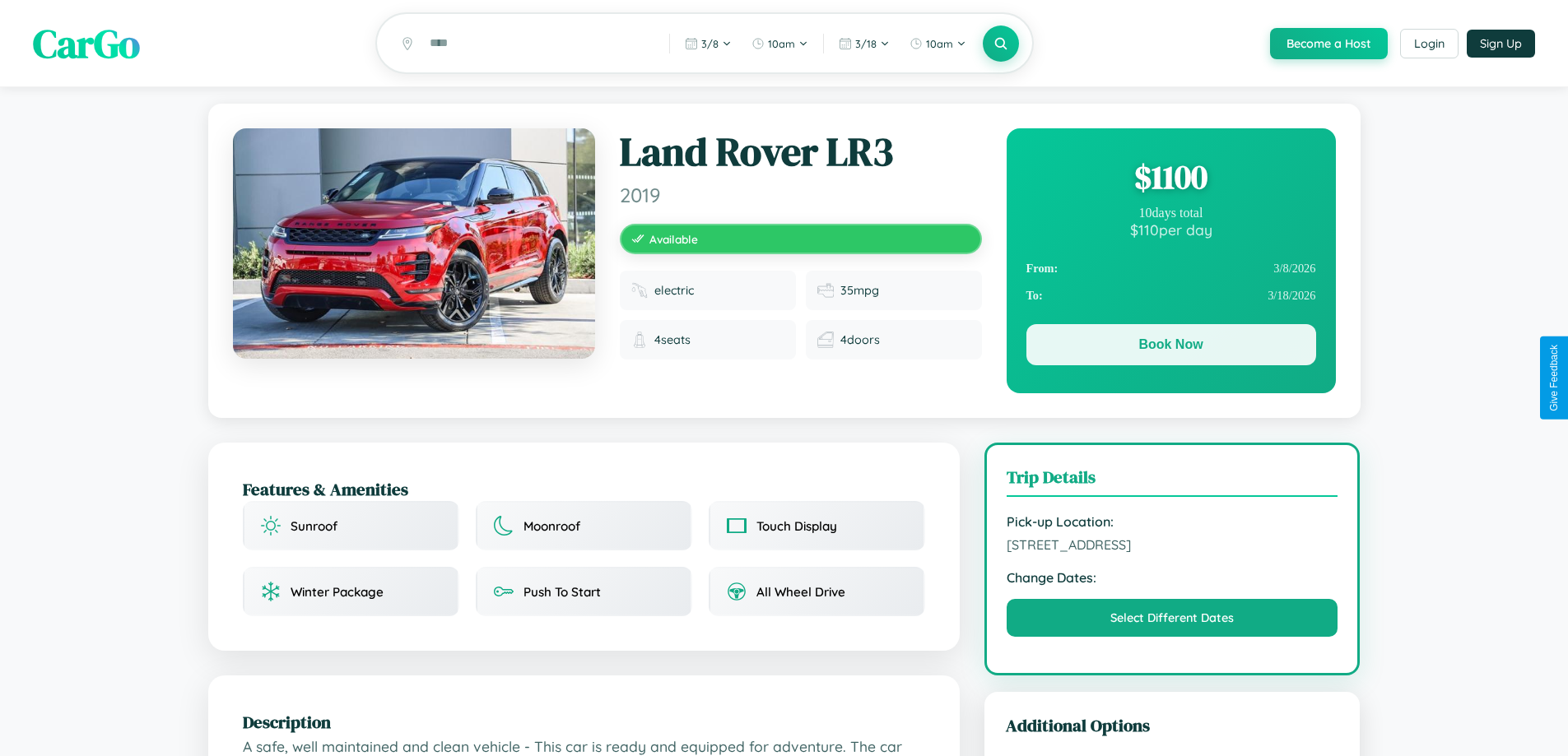
click at [1170, 347] on button "Book Now" at bounding box center [1171, 345] width 290 height 41
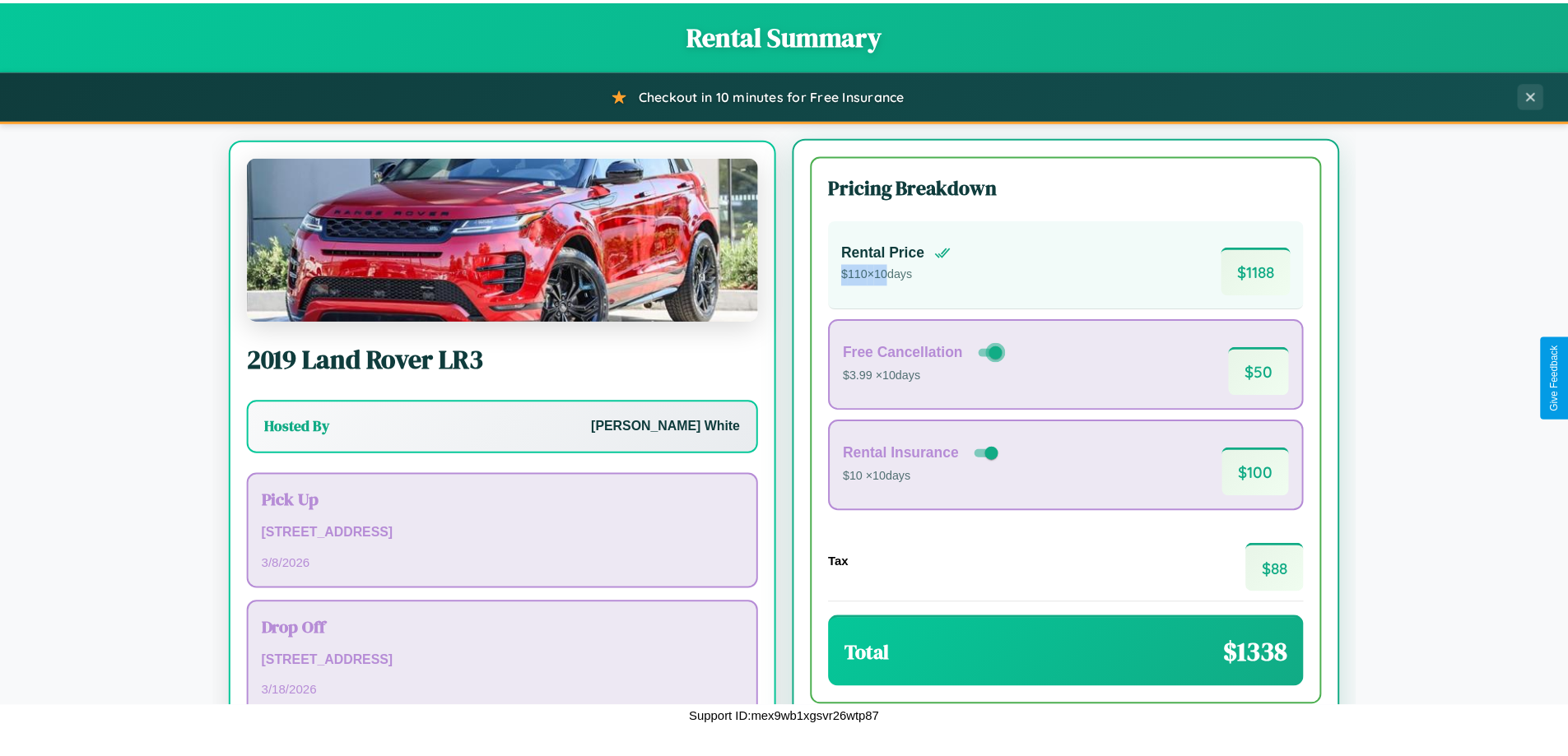
scroll to position [76, 0]
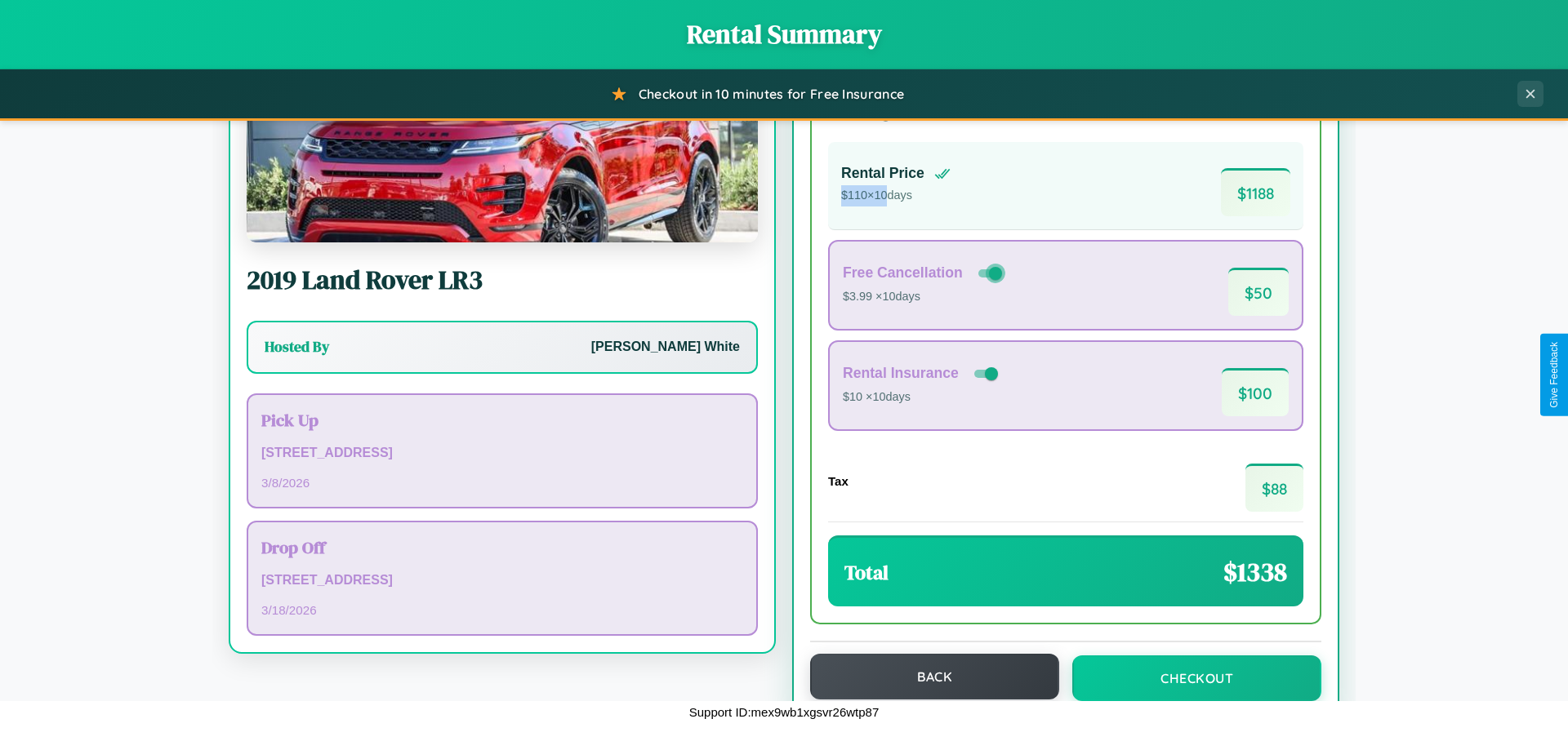
click at [927, 677] on button "Back" at bounding box center [934, 677] width 249 height 46
